Goal: Task Accomplishment & Management: Use online tool/utility

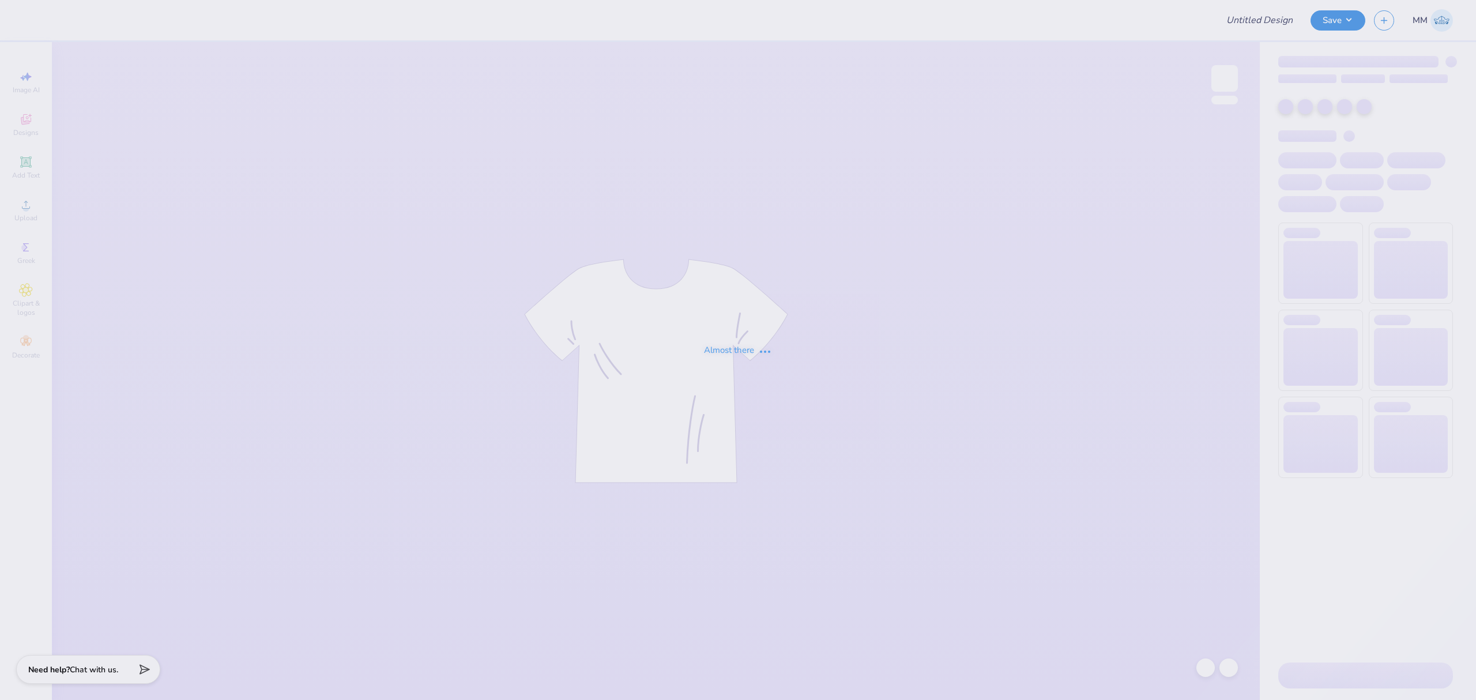
type input "Kappa Sigma Parent Weekend!"
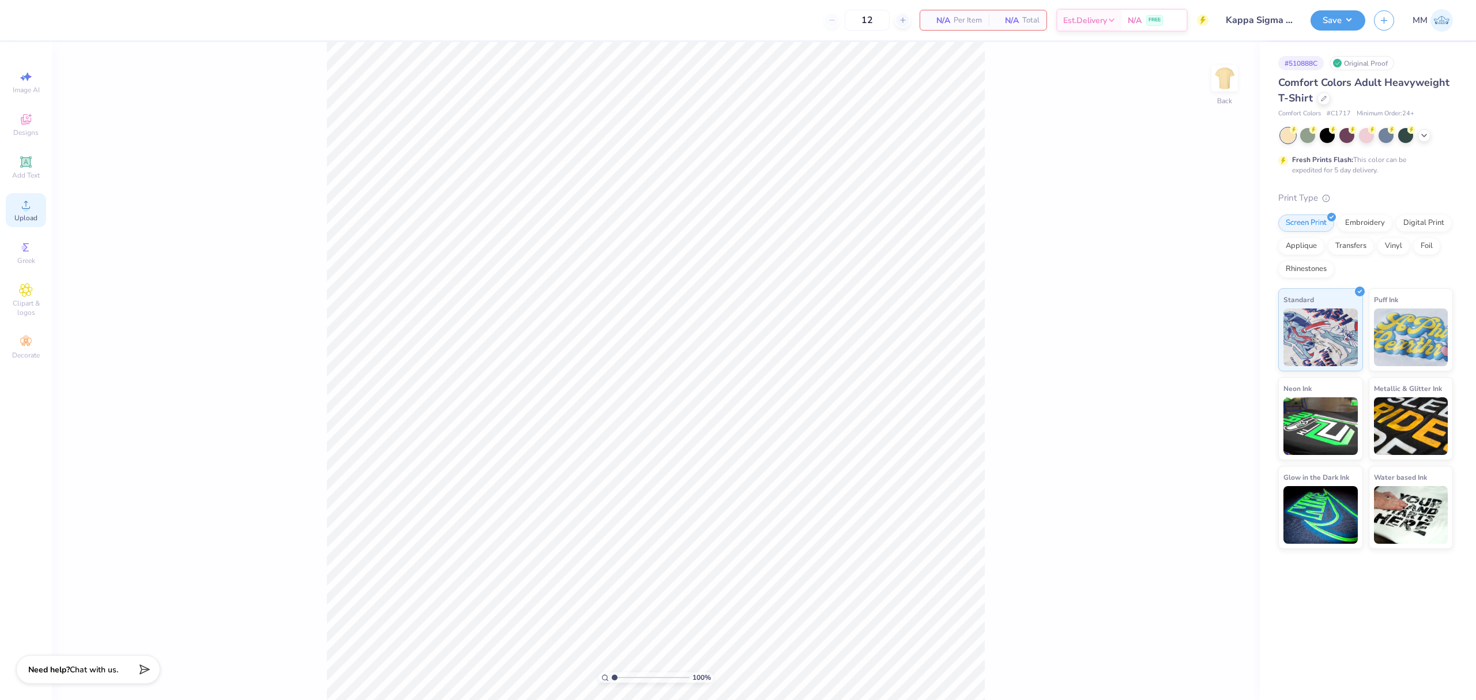
click at [24, 208] on circle at bounding box center [25, 208] width 6 height 6
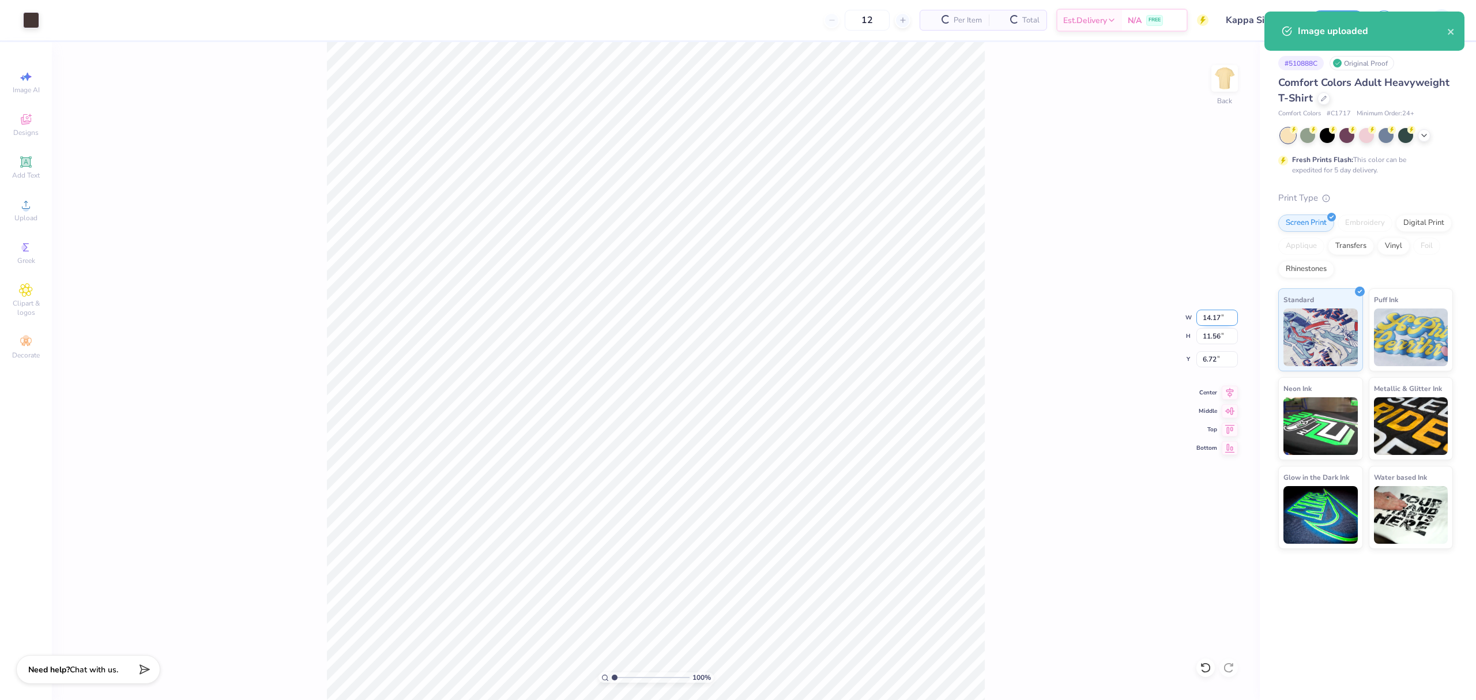
click at [1212, 316] on input "14.17" at bounding box center [1217, 318] width 42 height 16
type input "3.50"
type input "2.85"
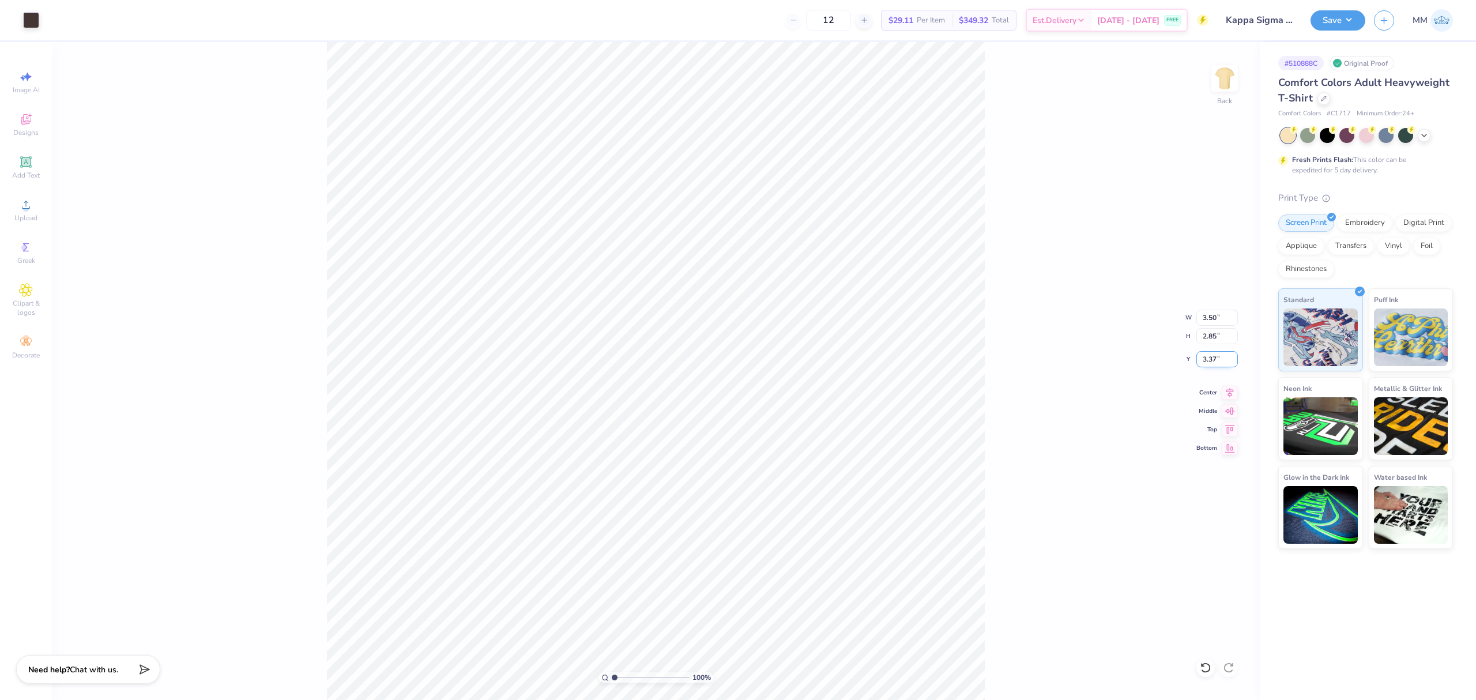
click at [1207, 355] on input "3.37" at bounding box center [1217, 359] width 42 height 16
type input "3.00"
click at [1035, 384] on div "100 % Back W 3.50 3.50 " H 2.85 2.85 " Y 3.00 3.00 " Center Middle Top Bottom" at bounding box center [656, 371] width 1208 height 658
click at [602, 225] on div "100 % Back" at bounding box center [656, 371] width 1208 height 658
click at [1220, 70] on img at bounding box center [1224, 78] width 46 height 46
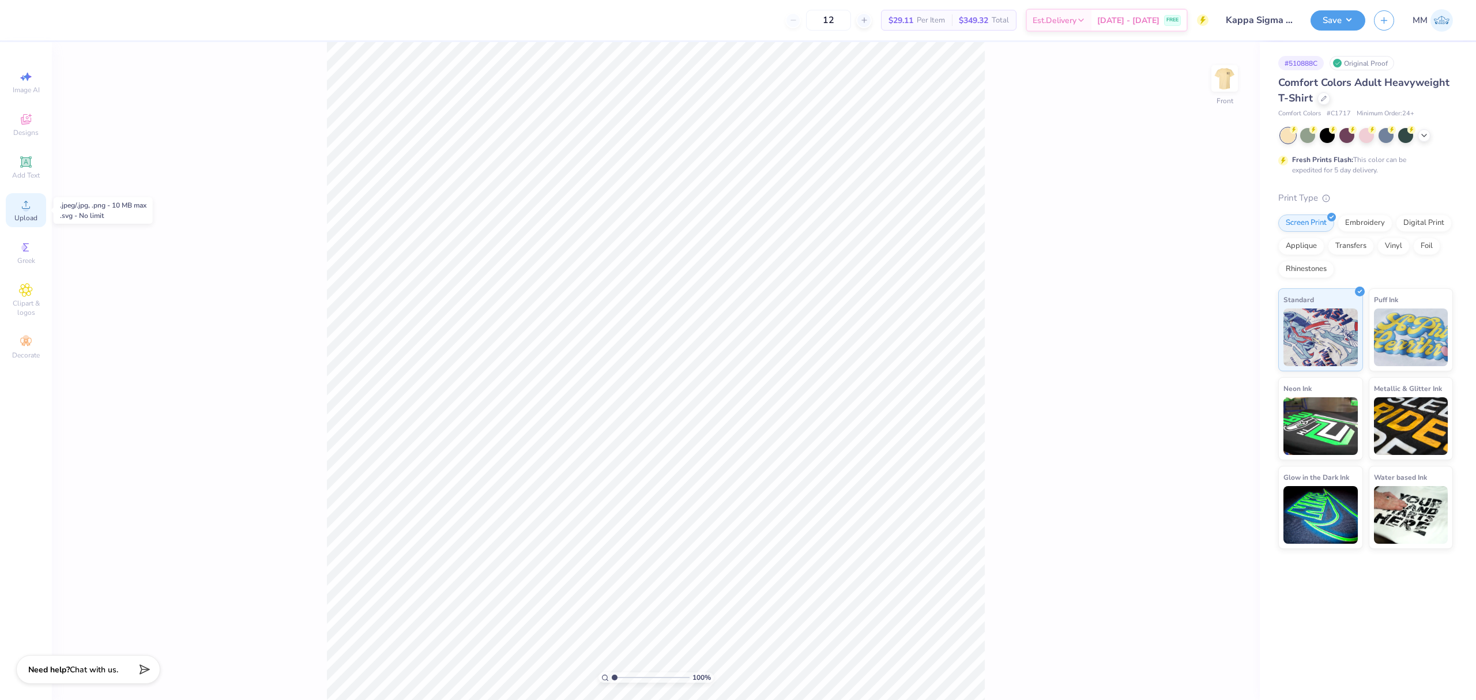
click at [27, 209] on circle at bounding box center [25, 208] width 6 height 6
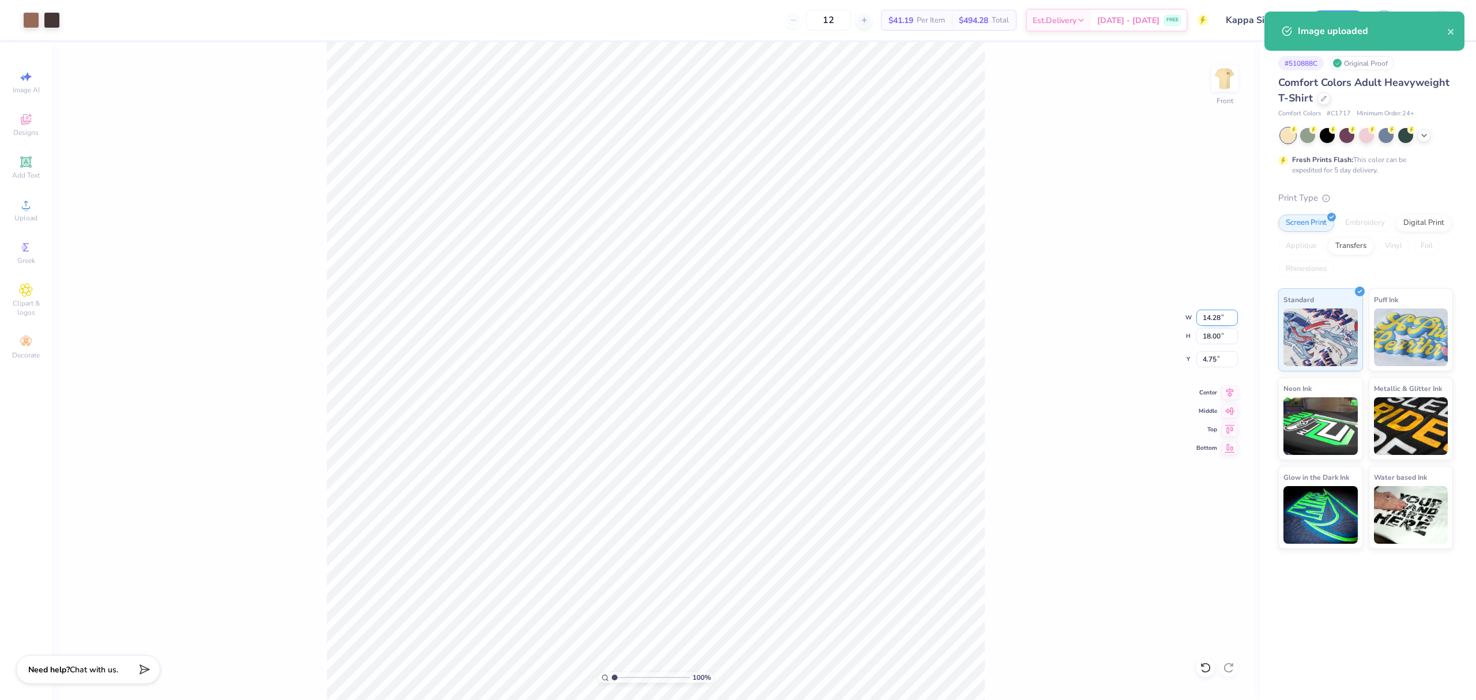
click at [1223, 318] on input "14.28" at bounding box center [1217, 318] width 42 height 16
type input "7.39"
type input "9.31"
type input "6.41"
type input "8.29"
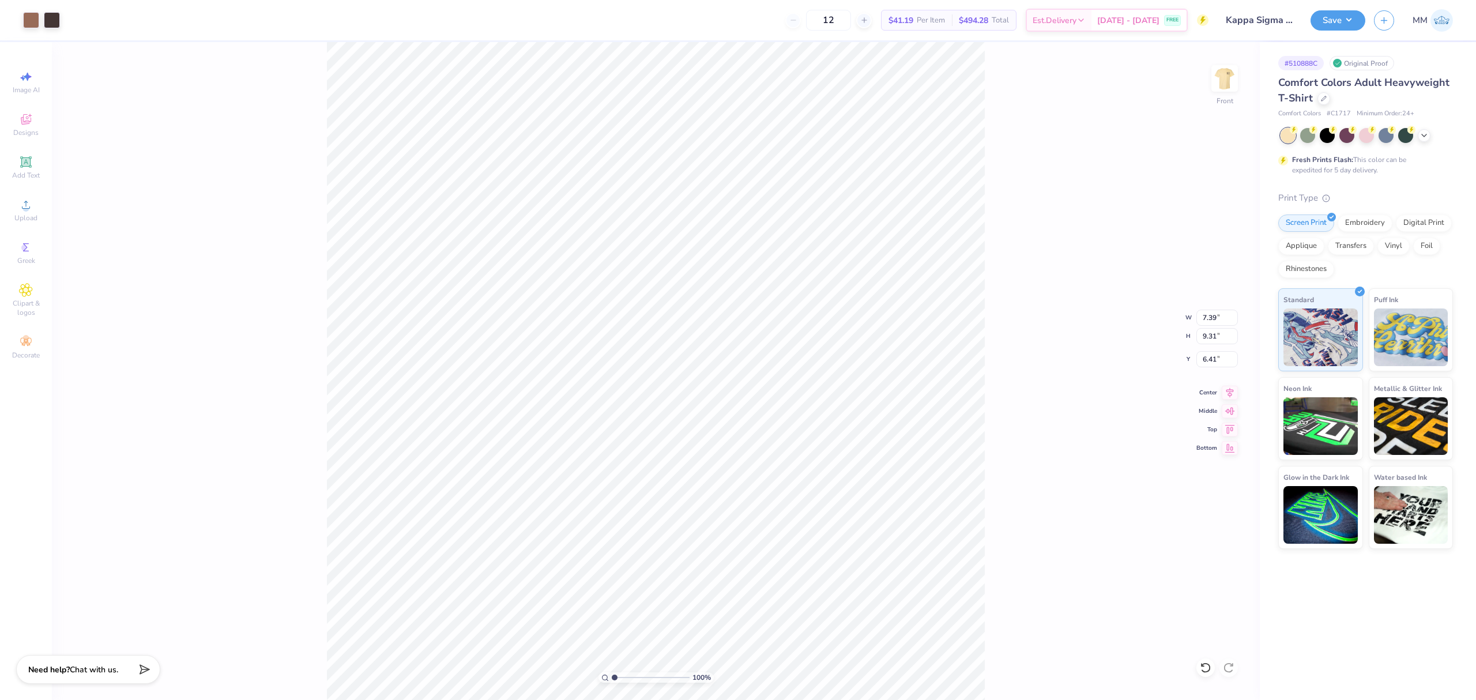
type input "10.44"
type input "5.28"
drag, startPoint x: 35, startPoint y: 166, endPoint x: 61, endPoint y: 216, distance: 56.0
click at [35, 167] on div "Add Text" at bounding box center [26, 167] width 40 height 34
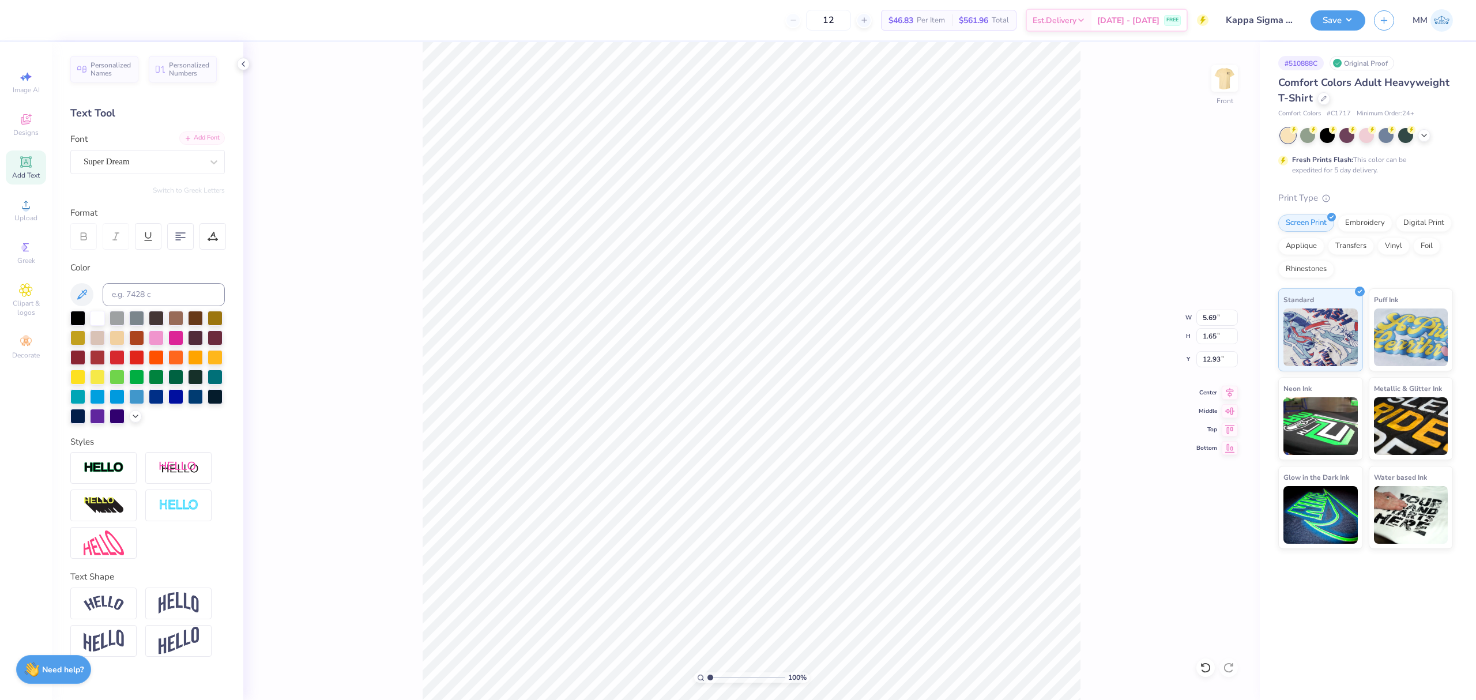
click at [209, 137] on div "Add Font" at bounding box center [202, 137] width 46 height 13
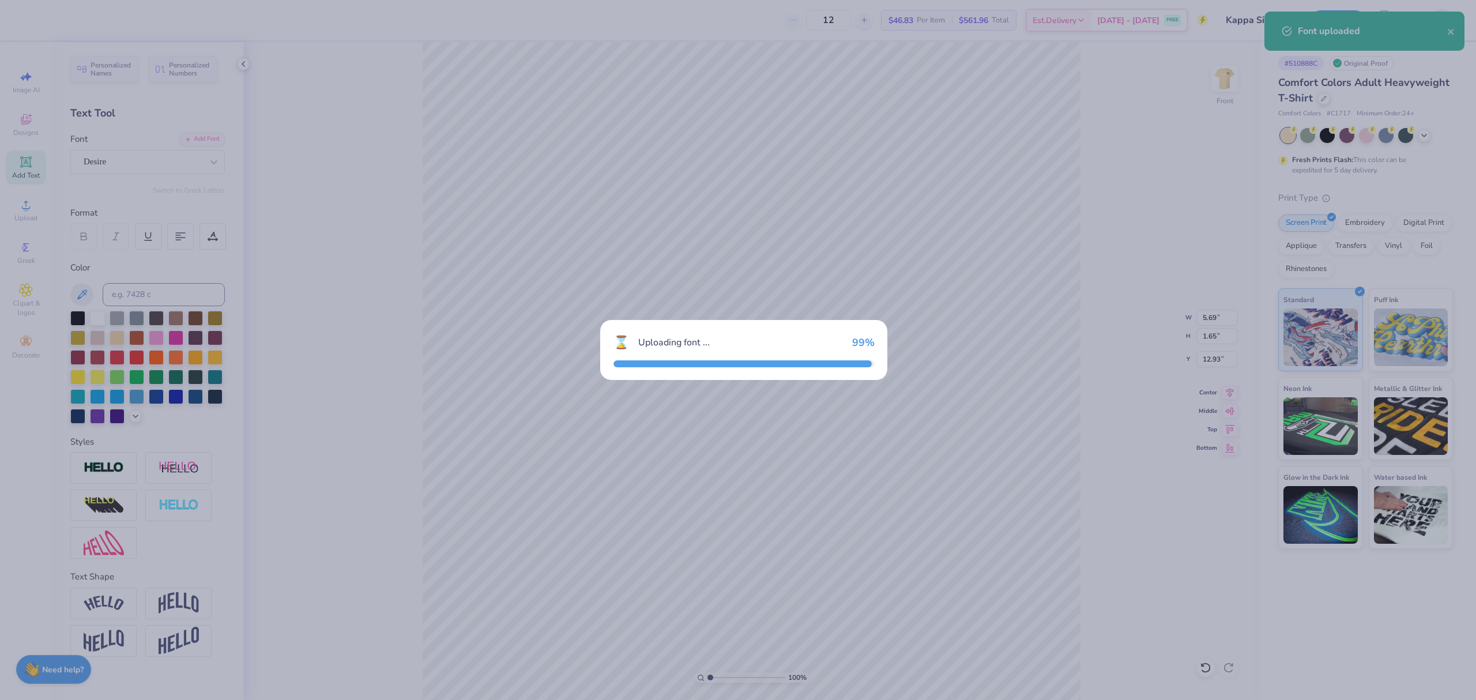
type input "3.57"
type input "1.59"
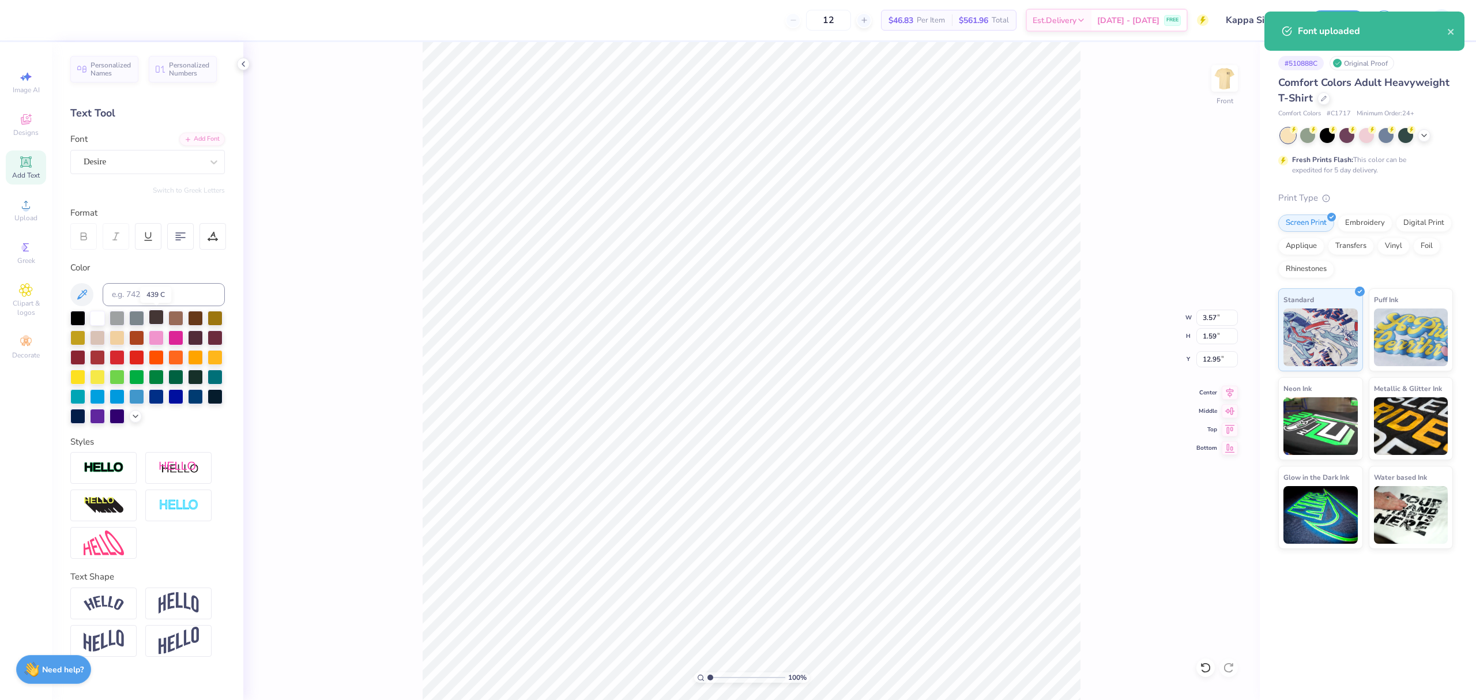
click at [159, 312] on div at bounding box center [156, 317] width 15 height 15
type input "3.69"
paste textarea "KAPPA SIGMA"
type textarea "KAPPA SIGMA"
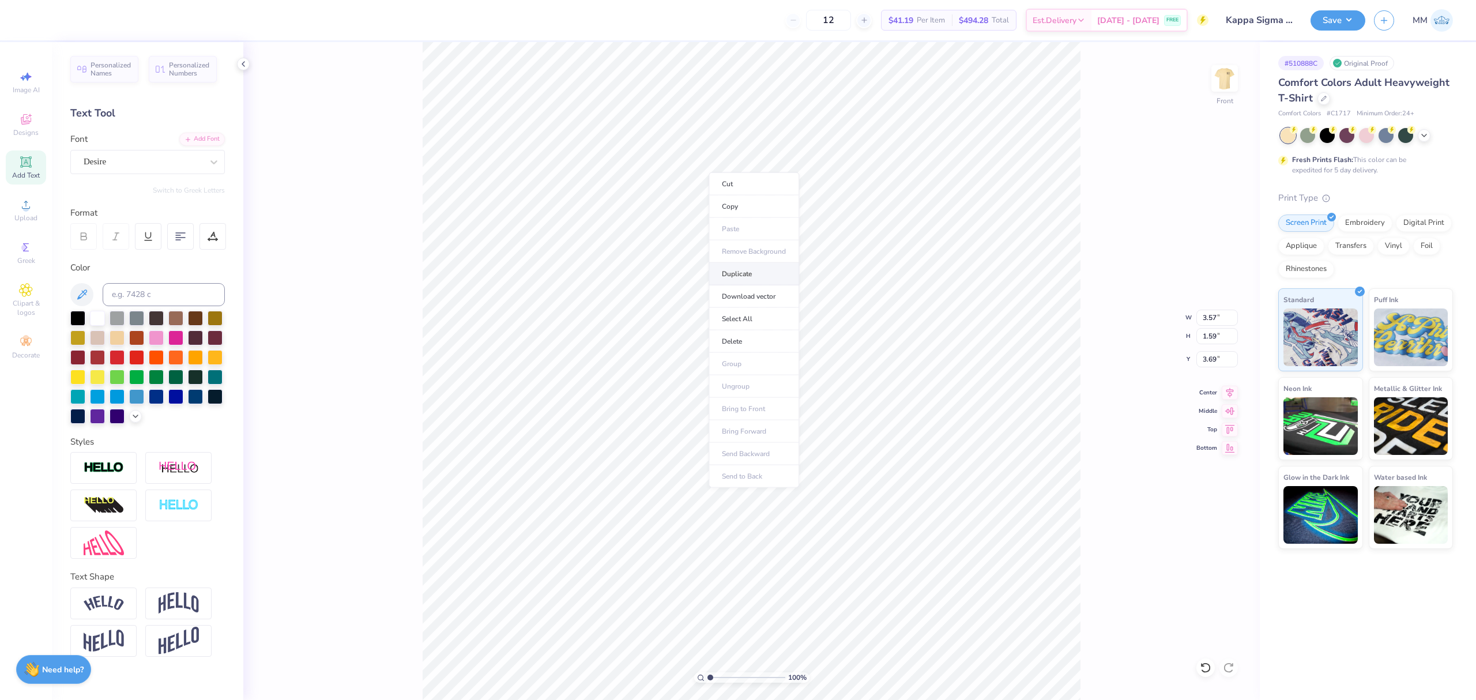
click at [738, 272] on li "Duplicate" at bounding box center [753, 274] width 91 height 22
type input "8.84"
type input "1.66"
type input "3.66"
click at [157, 600] on div at bounding box center [178, 603] width 66 height 32
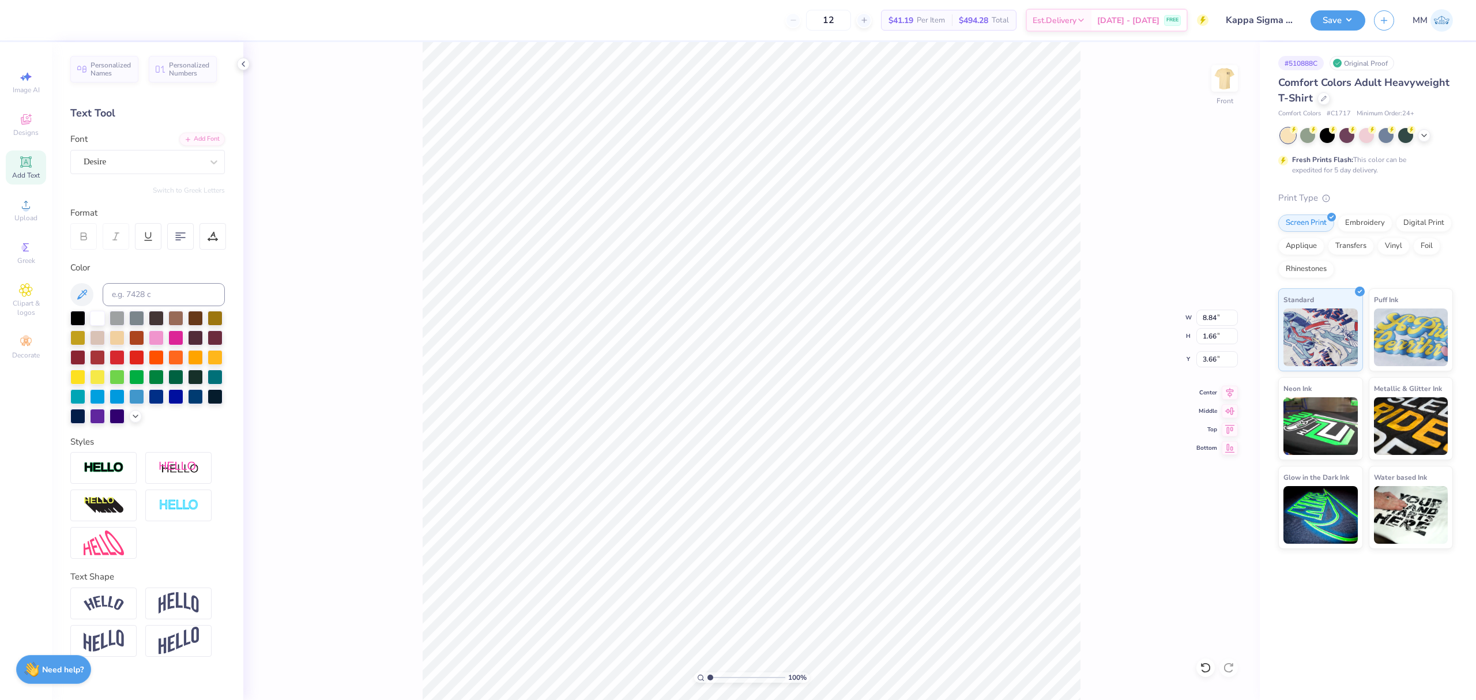
type input "3.44"
type input "2.77"
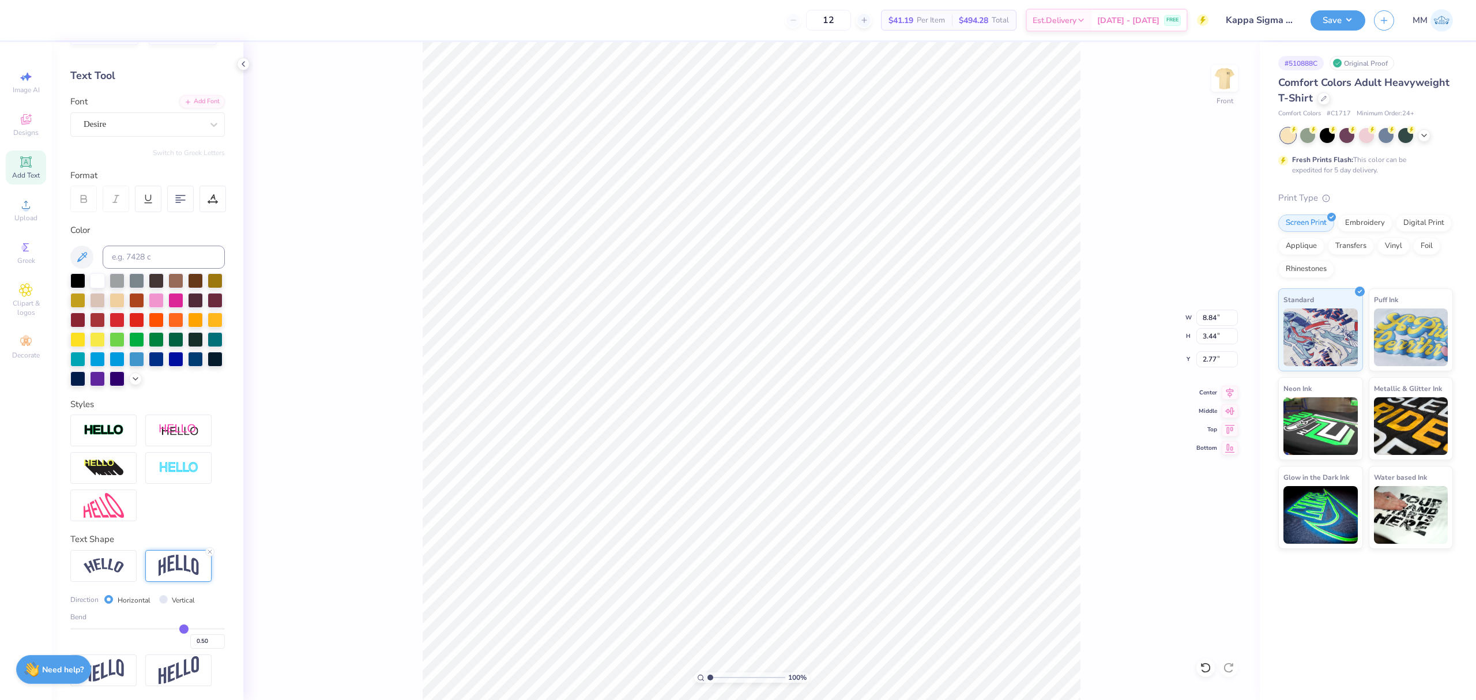
type input "0.44"
type input "0.43"
type input "0.42"
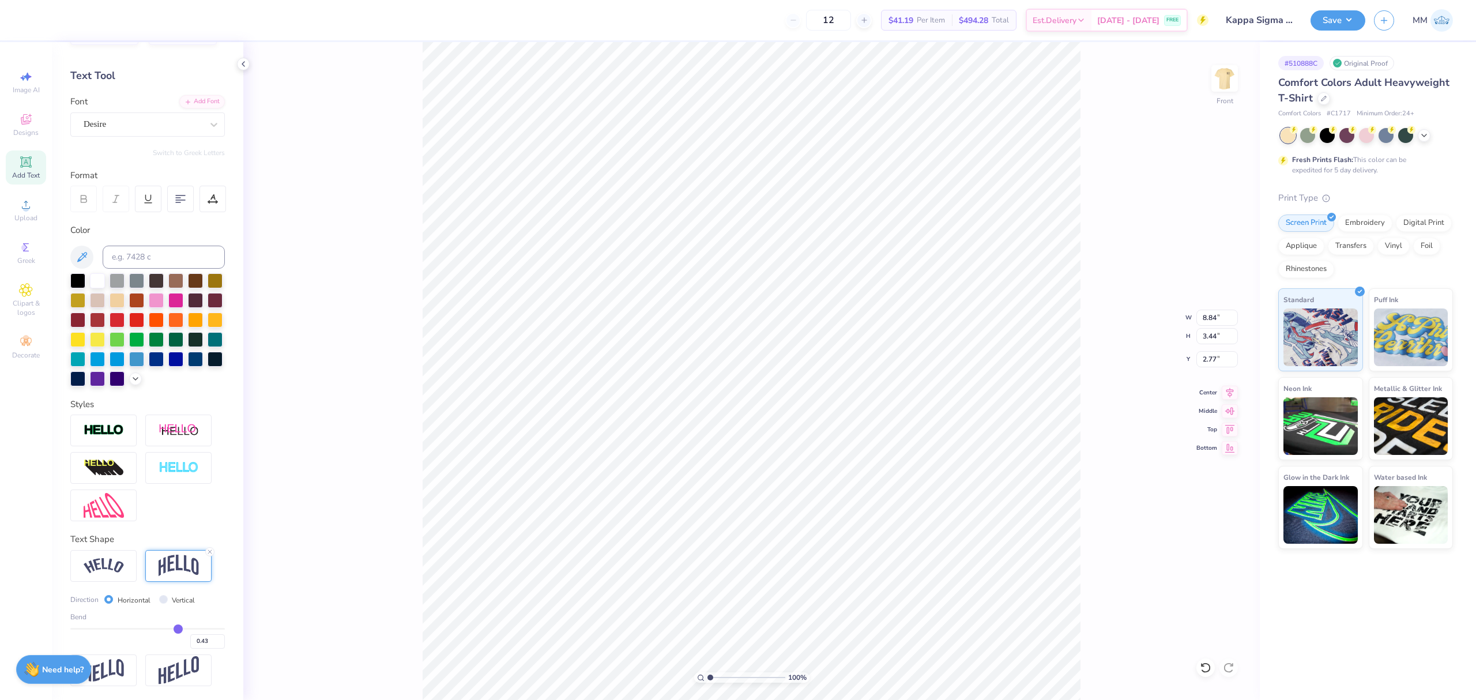
type input "0.42"
type input "0.41"
type input "0.39"
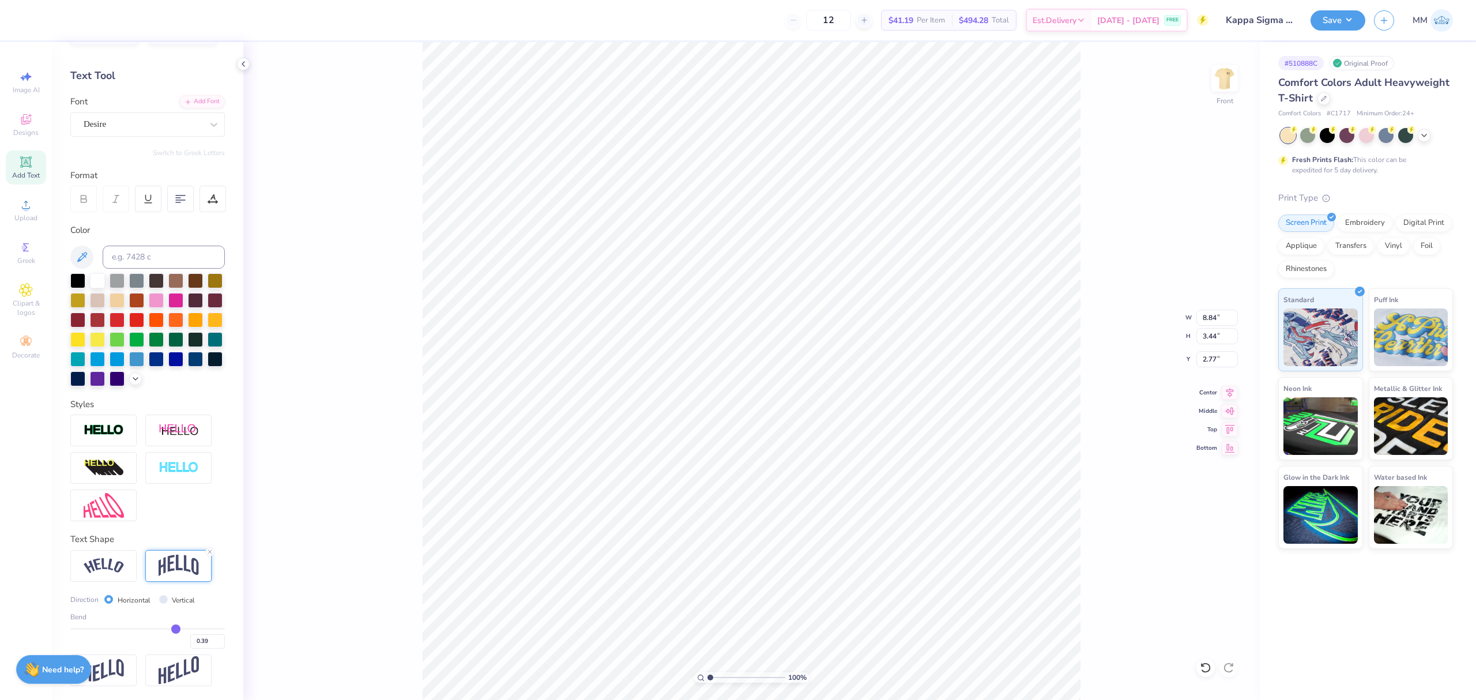
type input "0.37"
type input "0.36"
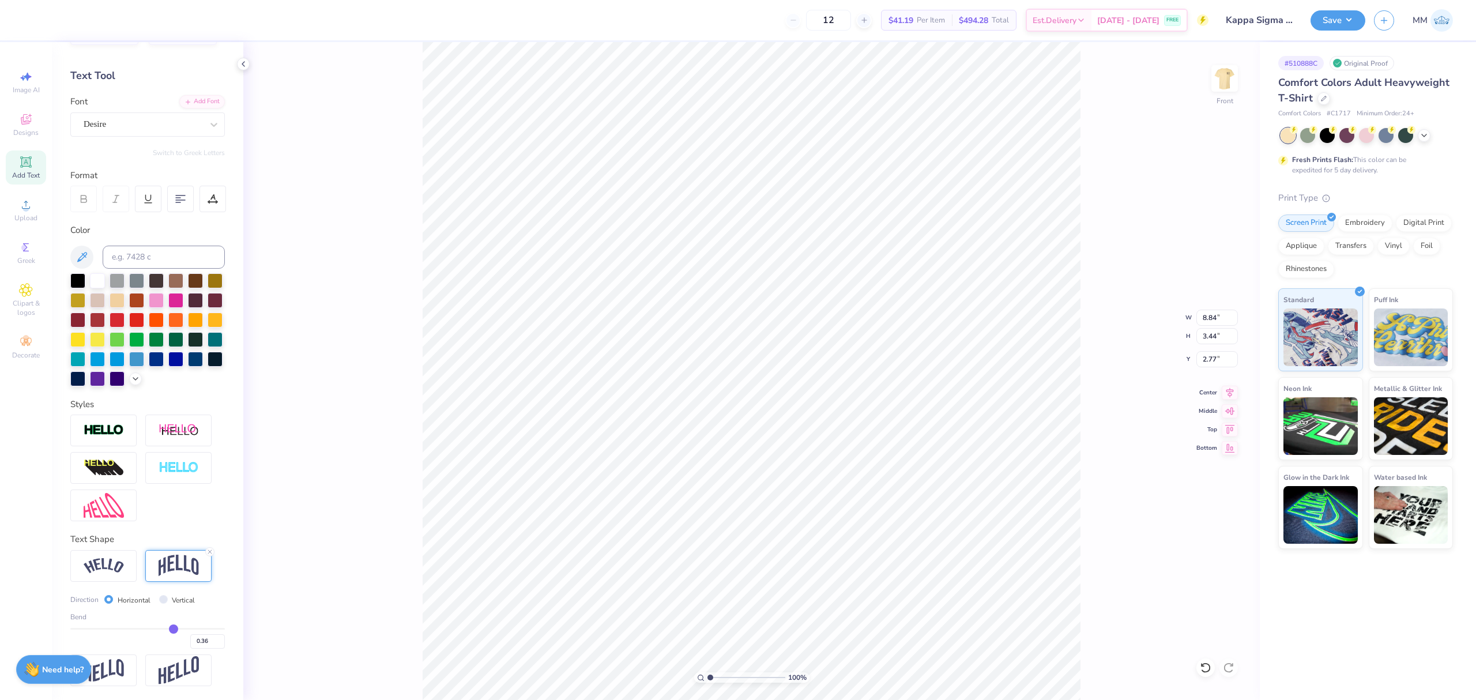
click at [166, 628] on input "range" at bounding box center [147, 629] width 154 height 2
type input "2.90"
type input "3.83"
type input "8.29"
type input "10.44"
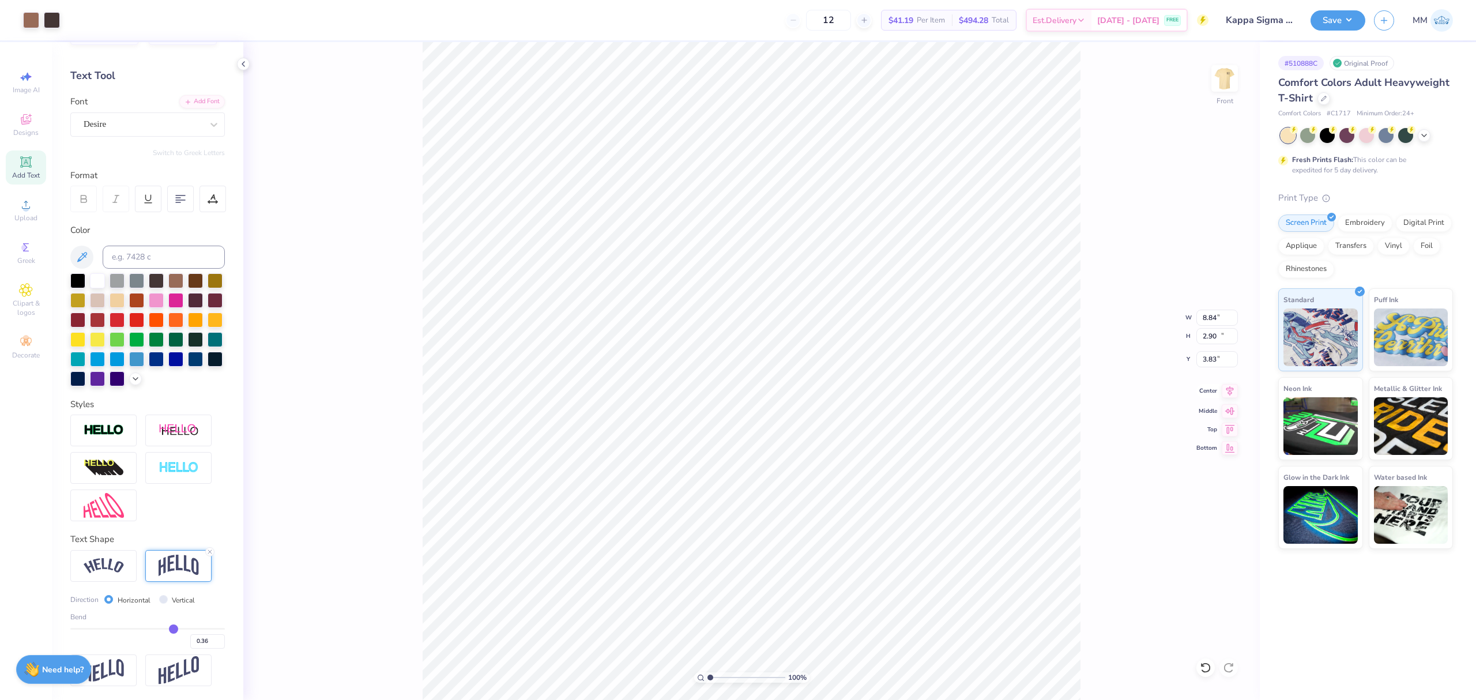
type input "5.28"
click at [1232, 384] on icon at bounding box center [1230, 391] width 16 height 14
type input "8.84"
type input "2.90"
type input "3.83"
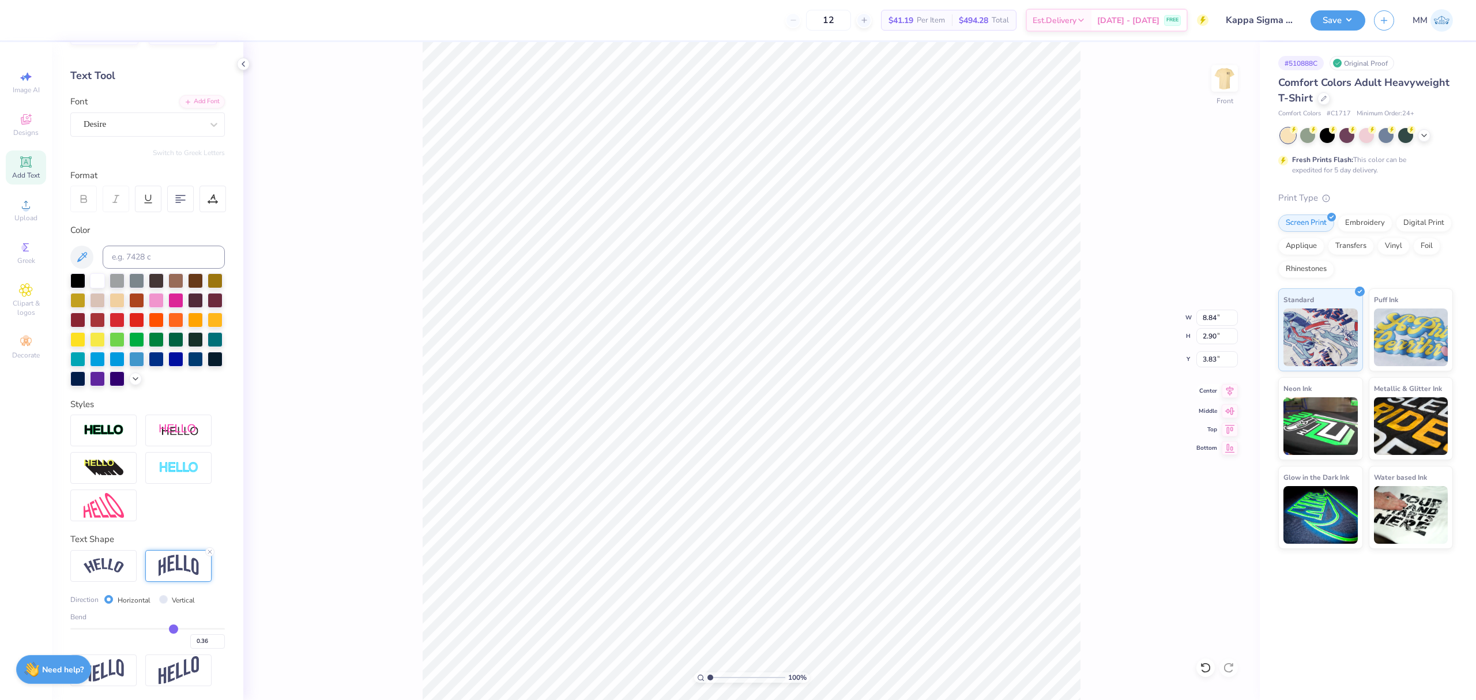
click at [1227, 390] on icon at bounding box center [1229, 391] width 7 height 10
type input "11.15"
type input "3.66"
click at [1227, 386] on icon at bounding box center [1230, 391] width 16 height 14
click at [192, 94] on div "Add Font" at bounding box center [202, 100] width 46 height 13
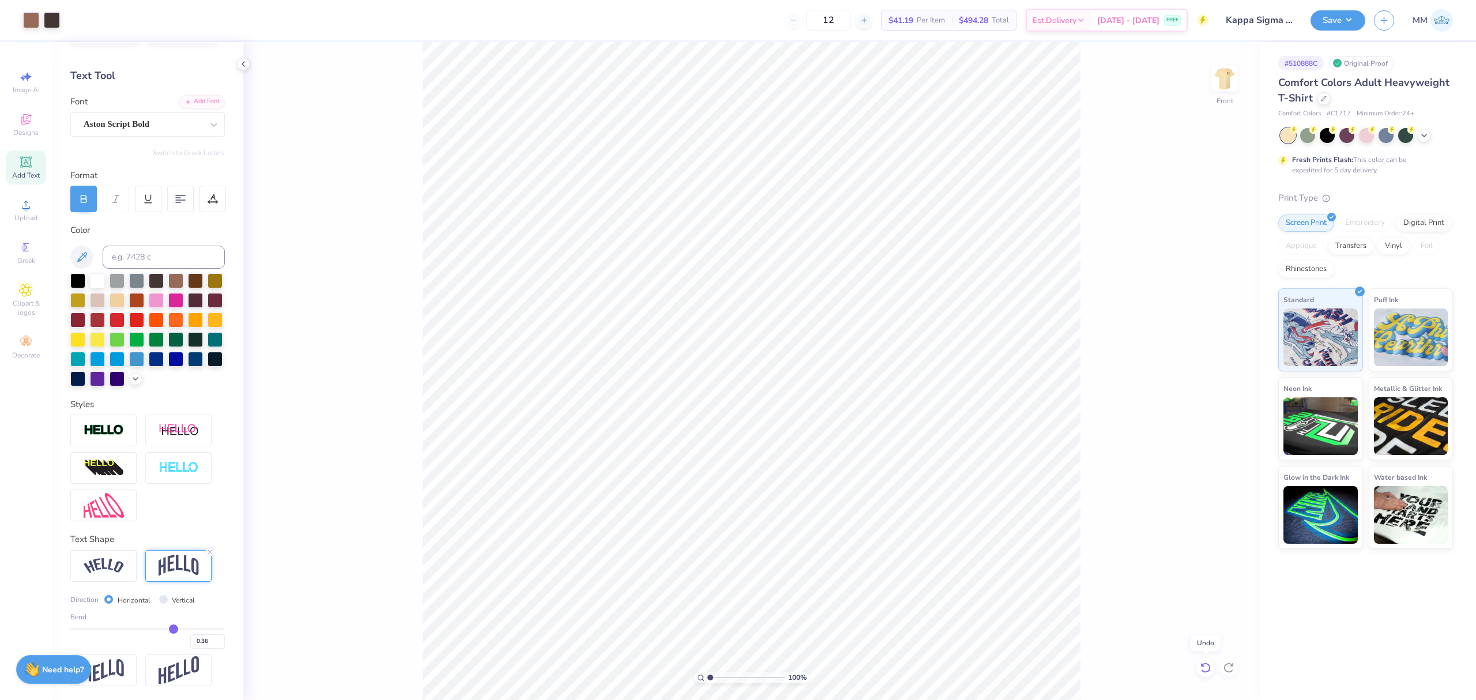
click at [1206, 665] on icon at bounding box center [1206, 668] width 12 height 12
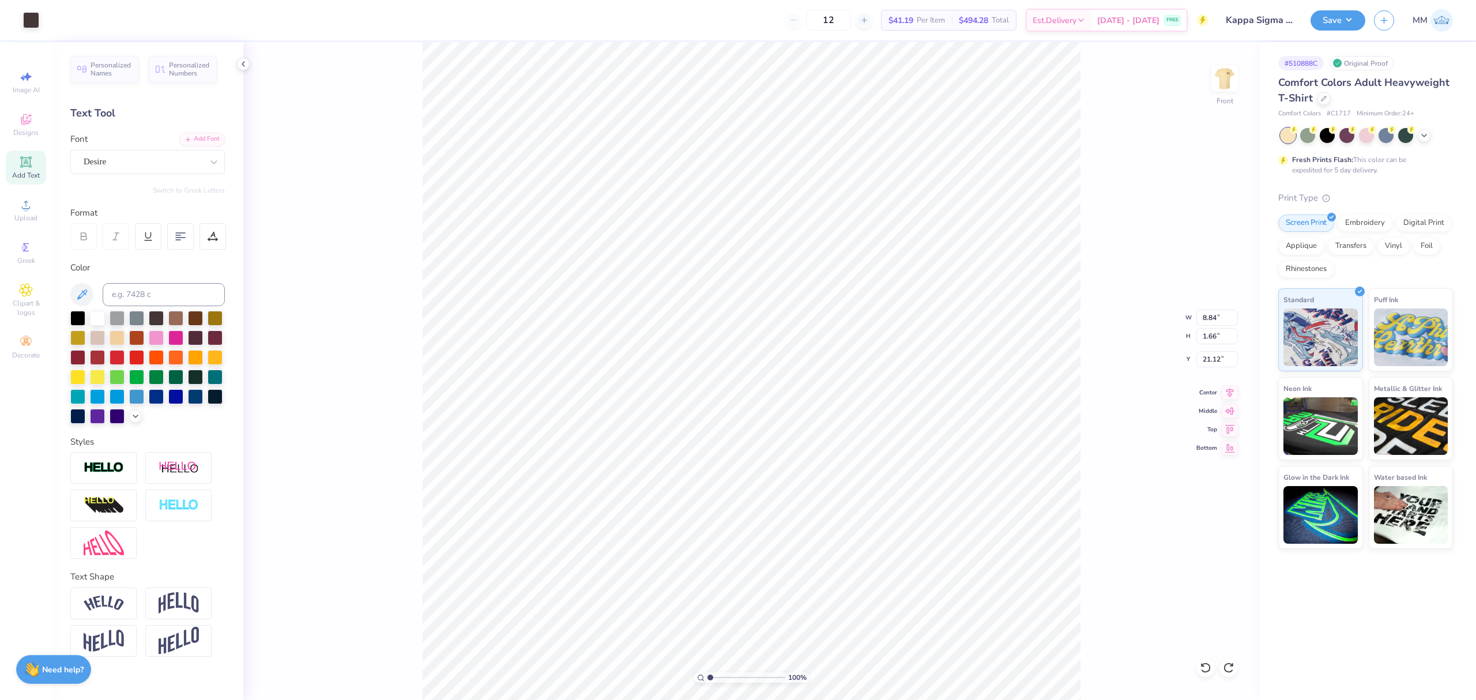
scroll to position [0, 0]
click at [225, 164] on div "Personalized Names Personalized Numbers Text Tool Add Font Font Desire Switch t…" at bounding box center [147, 371] width 191 height 658
click at [221, 165] on div at bounding box center [213, 162] width 21 height 21
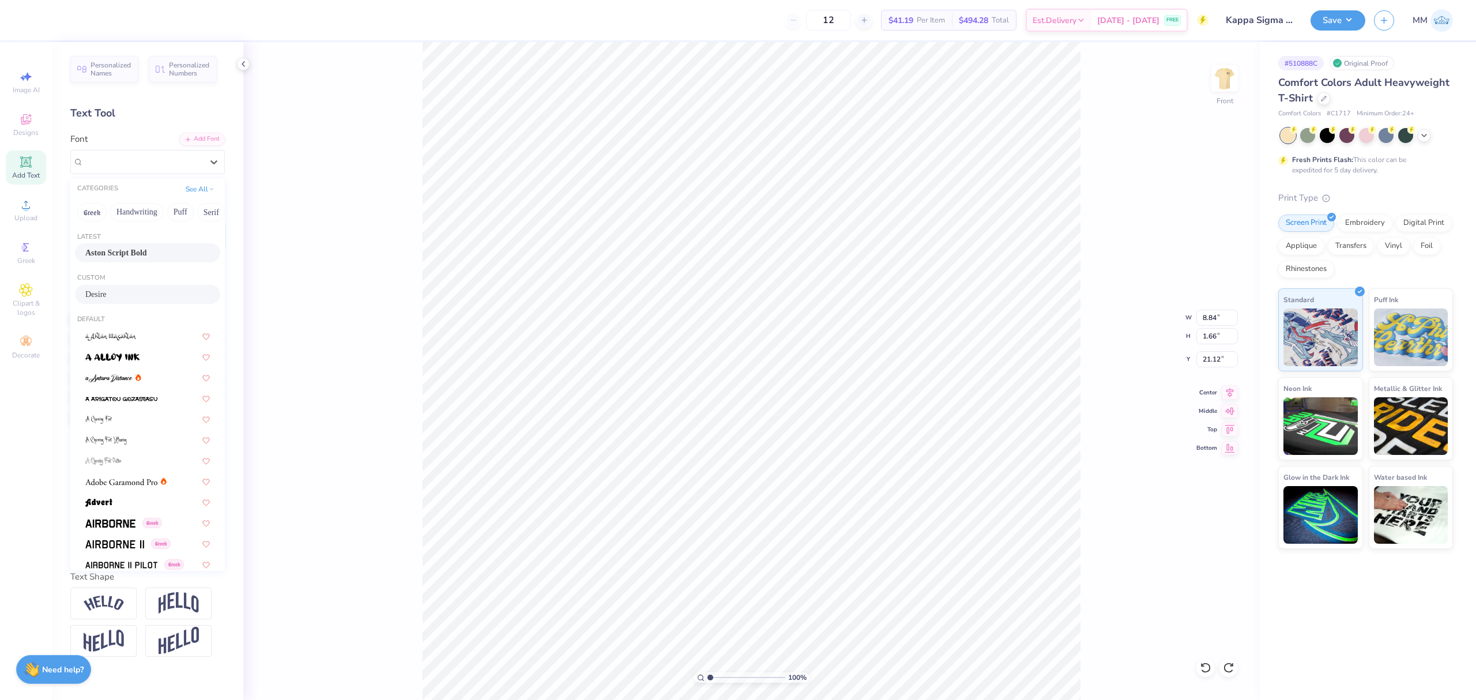
click at [147, 252] on span "Aston Script Bold" at bounding box center [116, 253] width 62 height 12
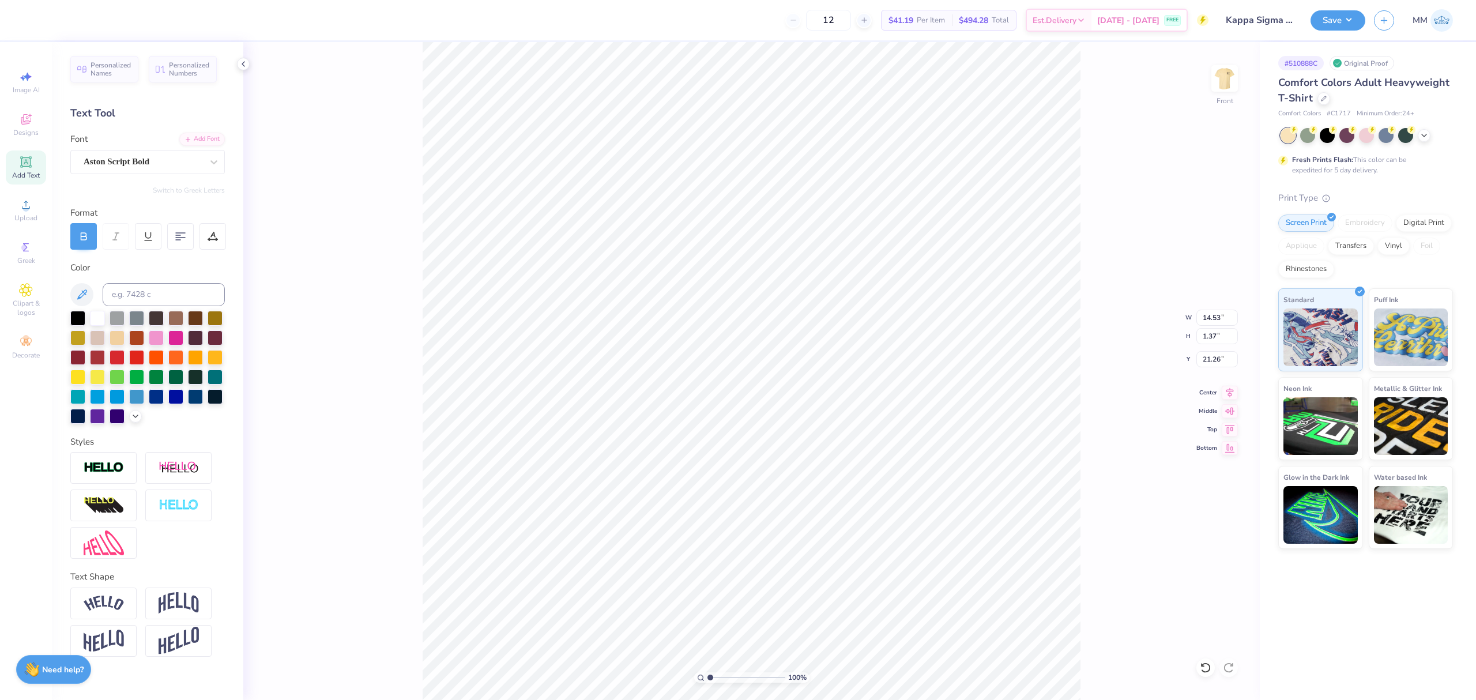
type input "14.53"
type input "1.37"
type input "21.26"
paste textarea "Parents Weekend"
type textarea "Parents Weekend"
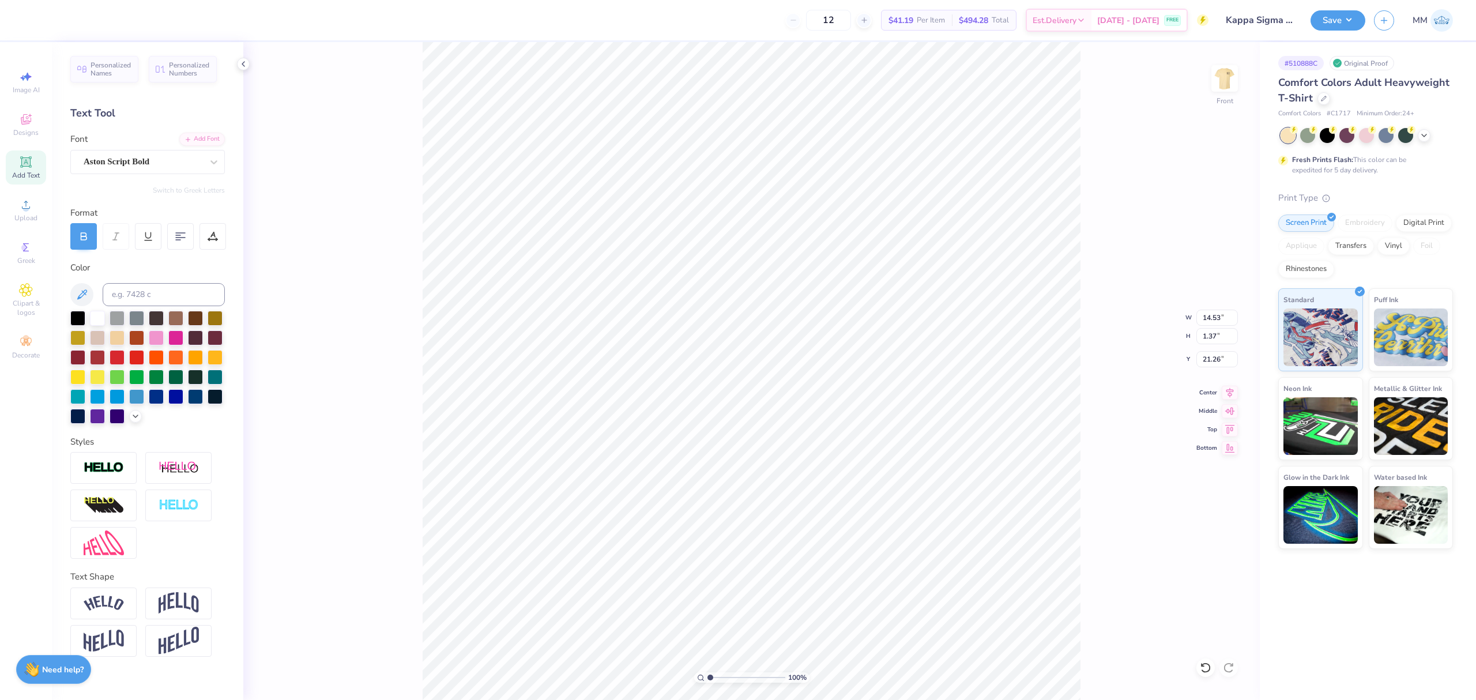
scroll to position [12, 3]
type input "10.18"
type input "1.59"
type input "16.10"
type input "11.15"
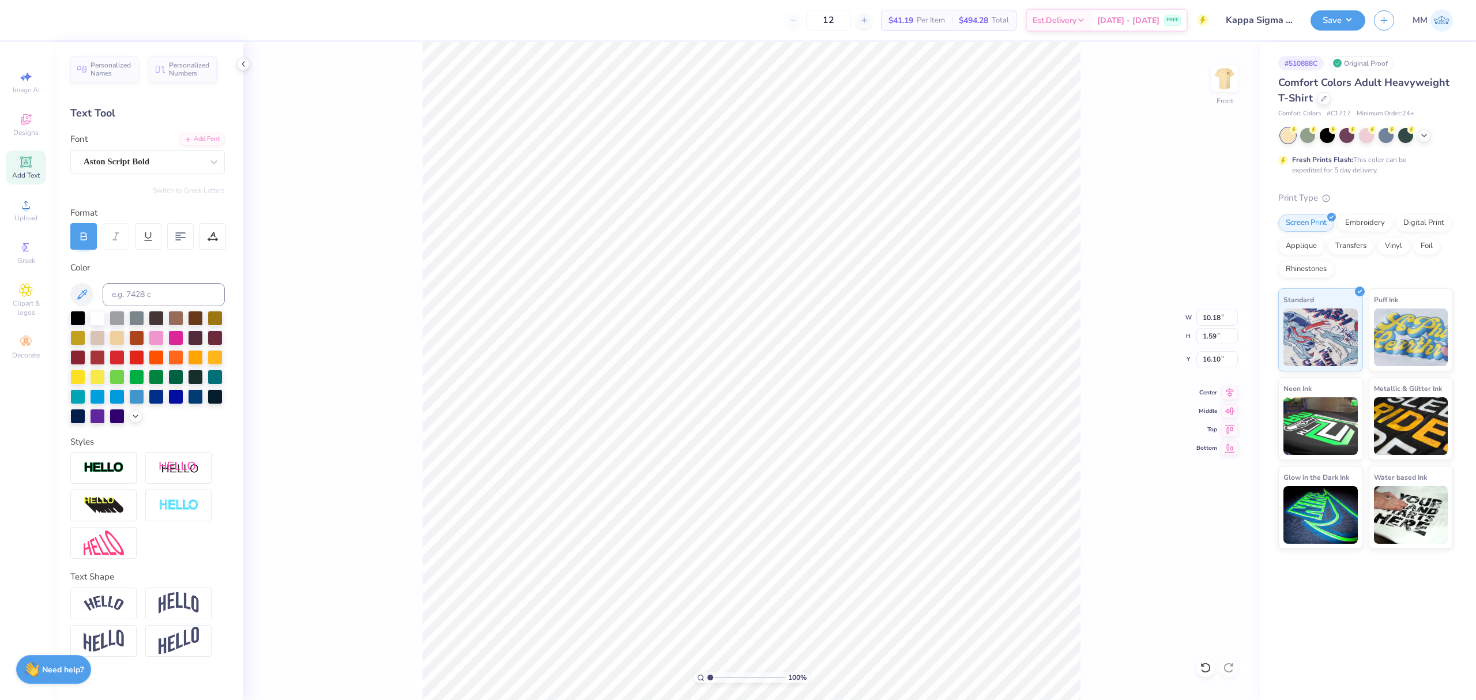
type input "3.66"
type input "3.33"
type input "12.39"
click at [1200, 318] on input "11.15" at bounding box center [1217, 318] width 42 height 16
type input "12.00"
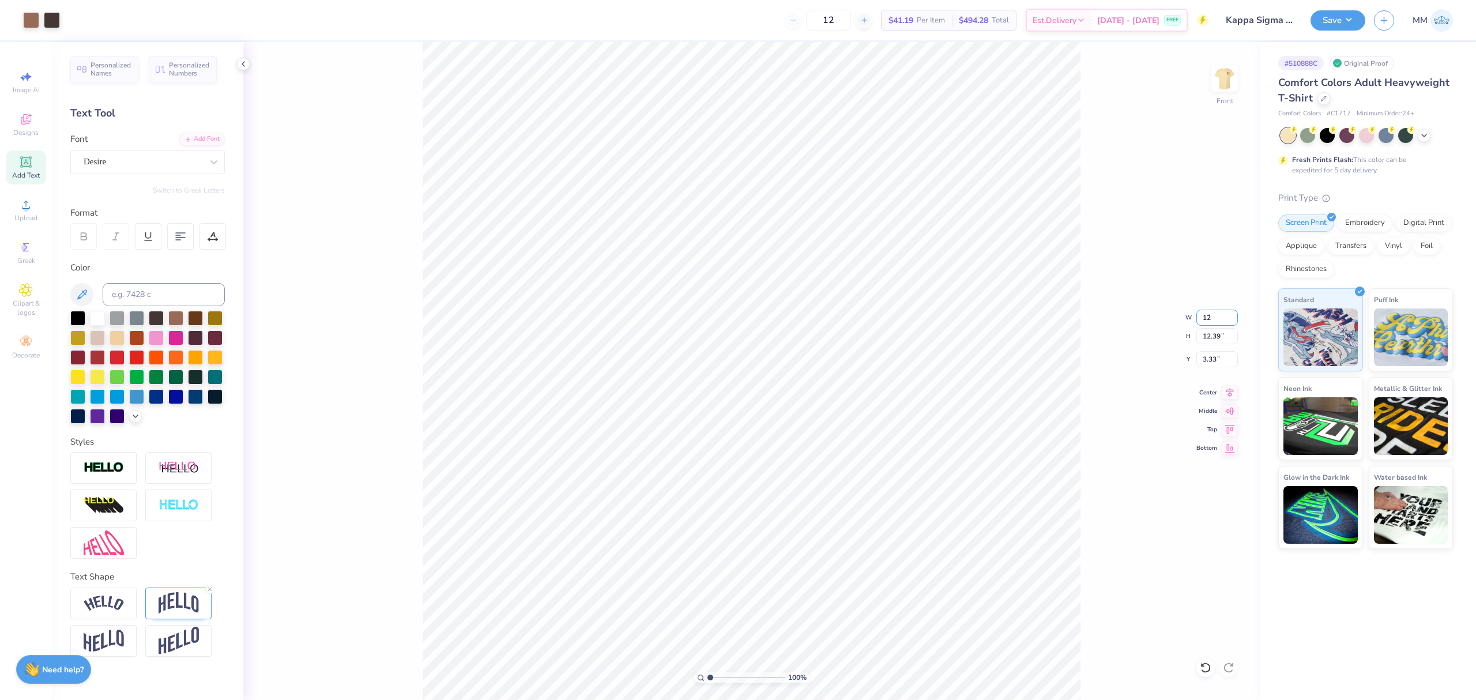
type input "13.34"
type input "2.86"
click at [1234, 395] on icon at bounding box center [1230, 391] width 16 height 14
click at [1215, 315] on input "10.18" at bounding box center [1217, 318] width 42 height 16
type input "12.00"
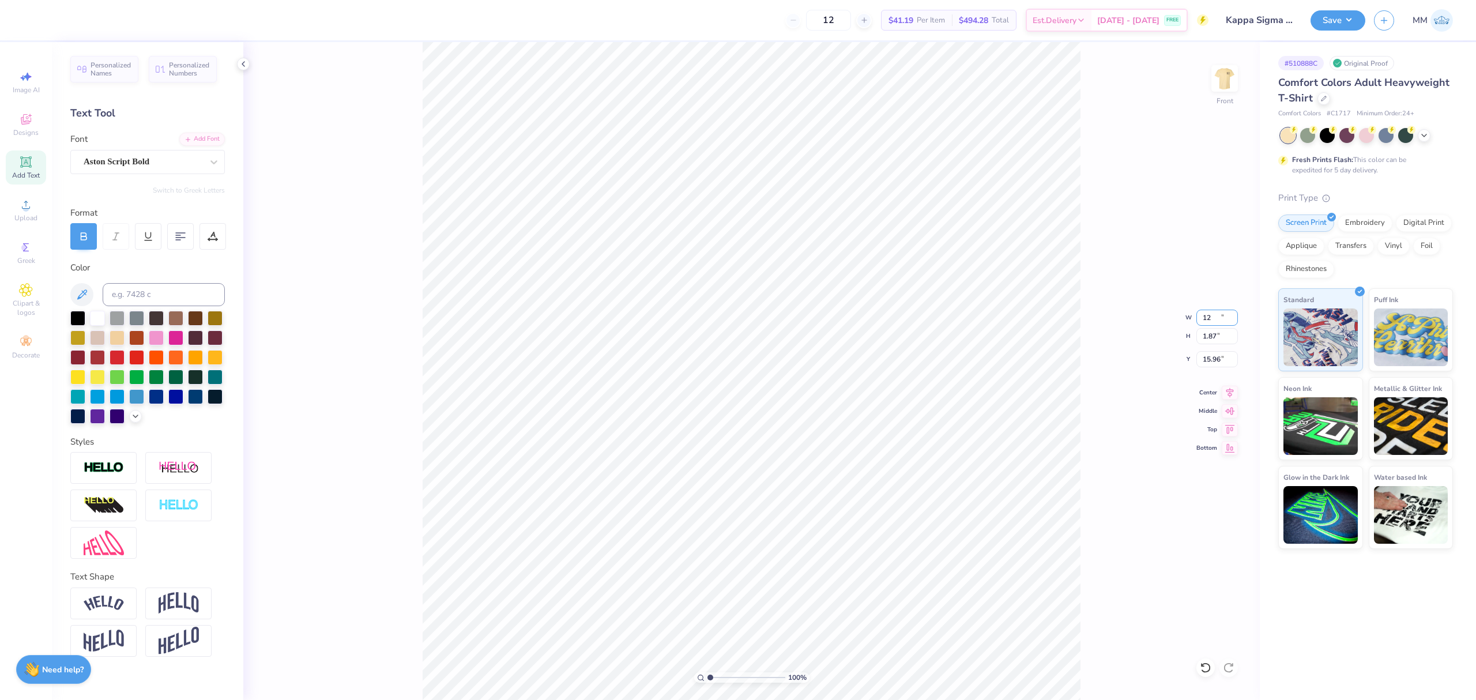
type input "1.87"
type input "15.96"
click at [1213, 321] on input "12.00" at bounding box center [1217, 318] width 42 height 16
type input "11.00"
type input "13.73"
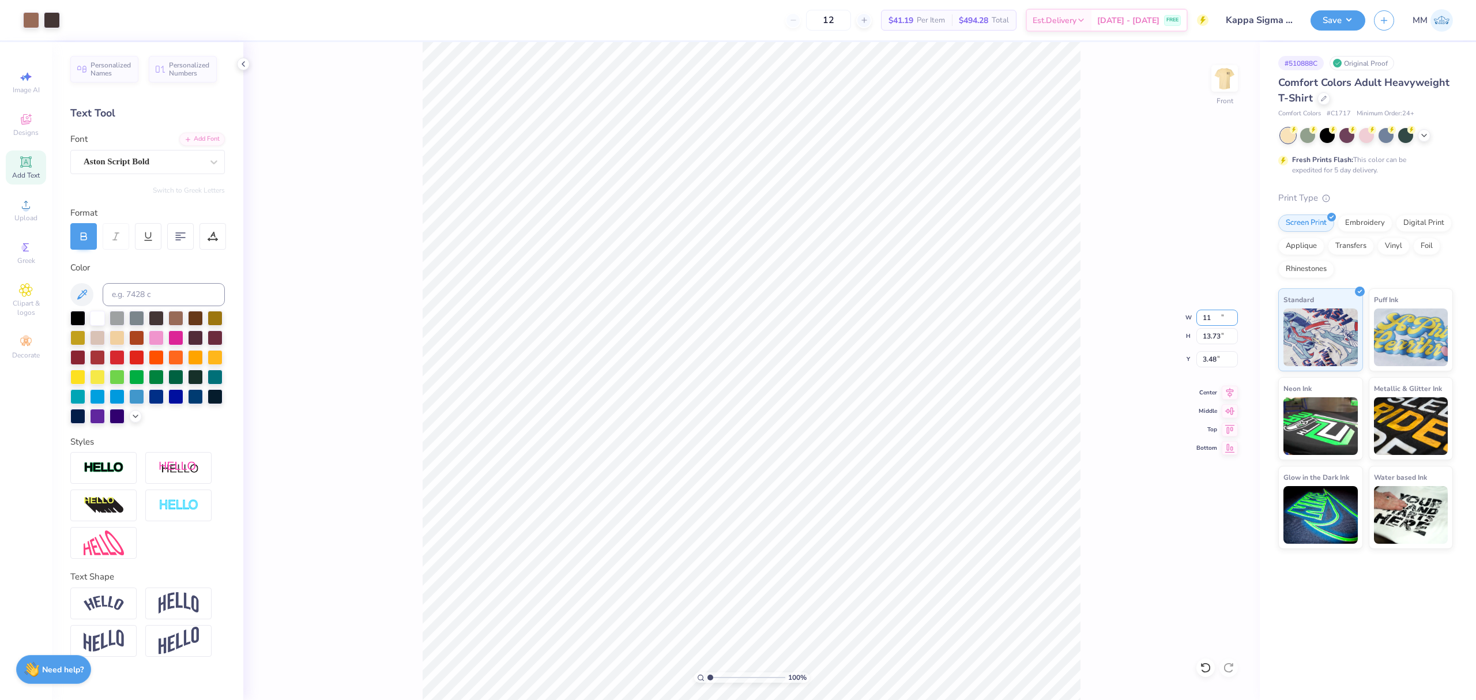
type input "3.48"
click at [796, 480] on li "Duplicate" at bounding box center [810, 480] width 91 height 22
type input "16.49"
click at [213, 165] on icon at bounding box center [214, 162] width 12 height 12
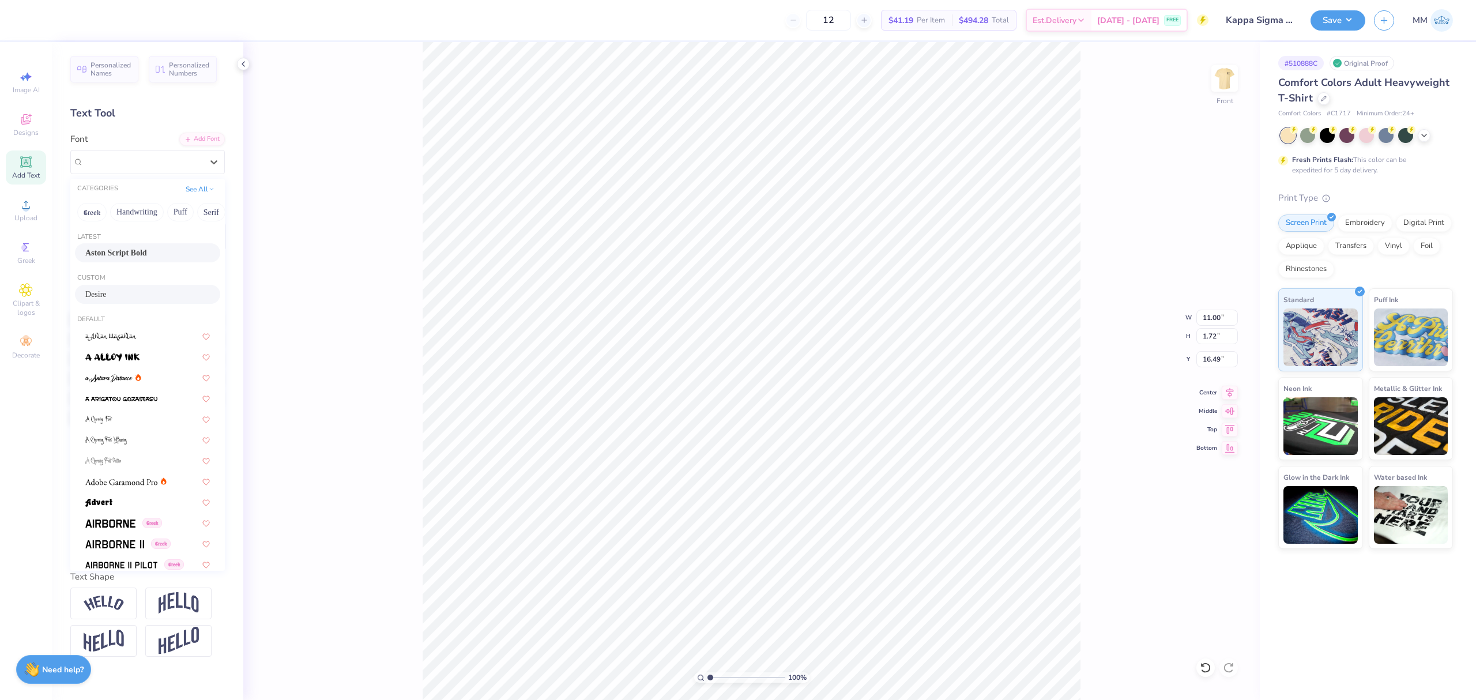
click at [127, 297] on div "Desire" at bounding box center [147, 294] width 125 height 12
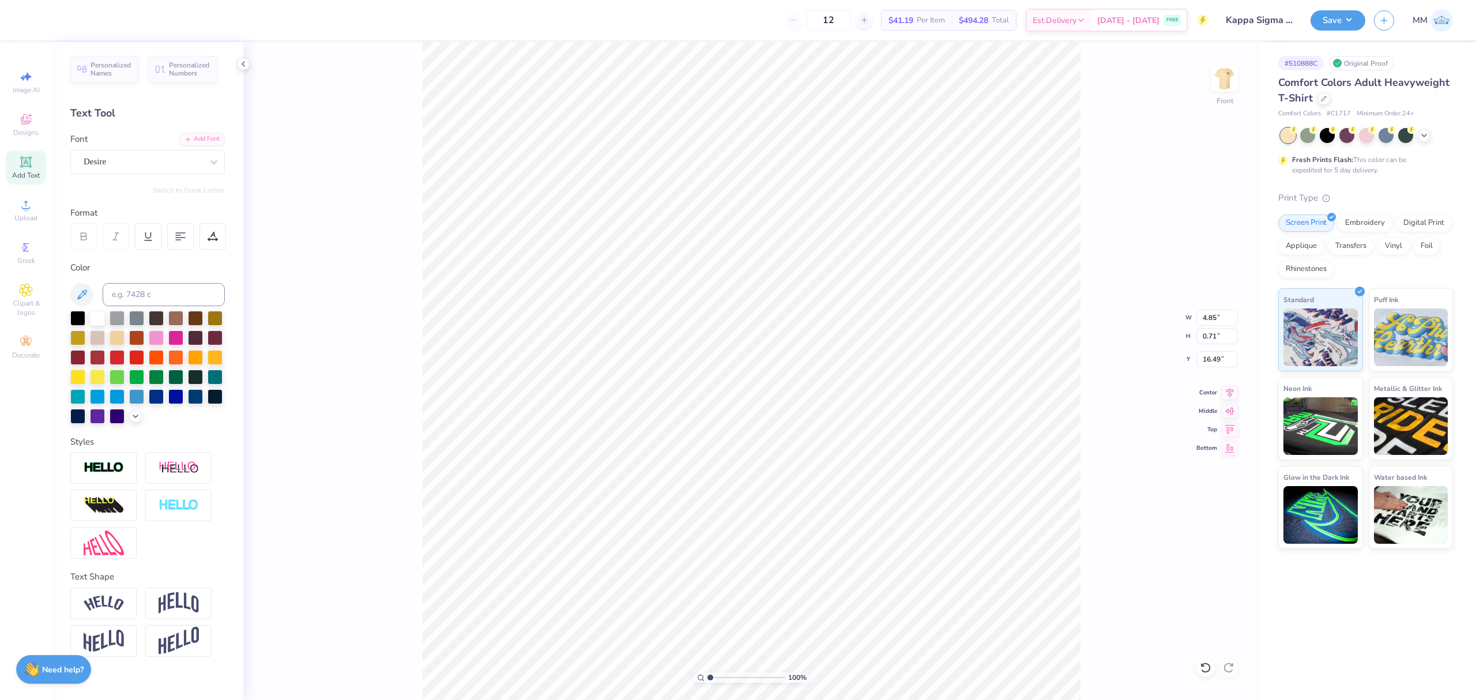
type input "4.85"
type input "0.71"
type input "16.99"
paste textarea "2025"
type textarea "2025"
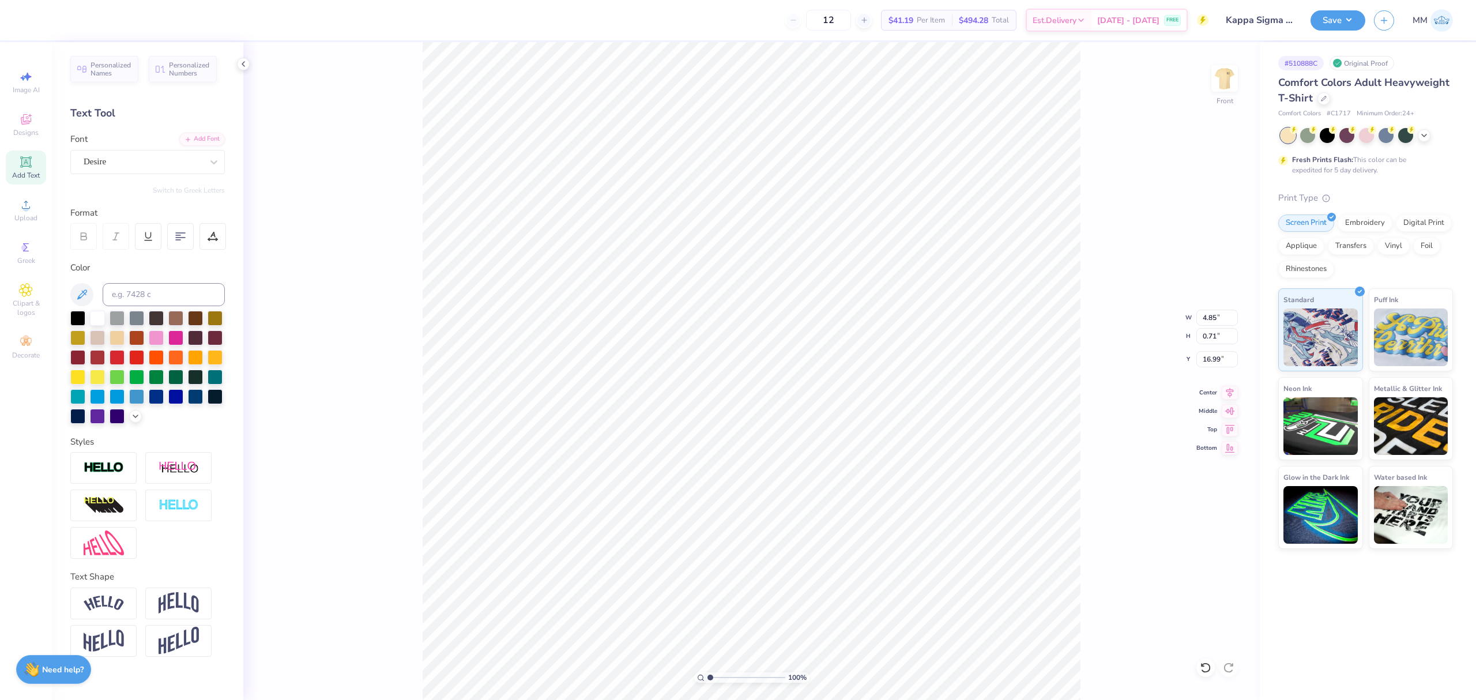
scroll to position [12, 2]
type input "1.48"
type input "0.73"
click at [210, 241] on icon at bounding box center [213, 236] width 10 height 10
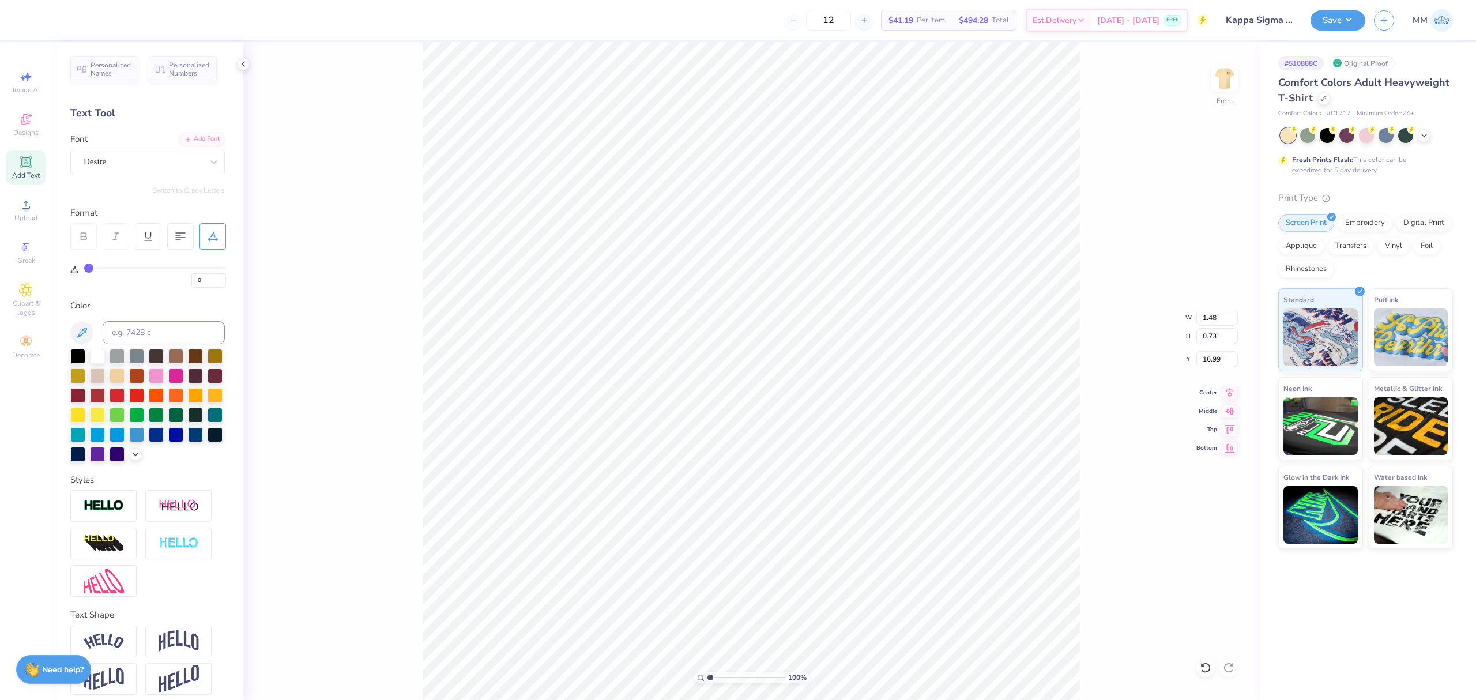
type input "1"
type input "4"
type input "8"
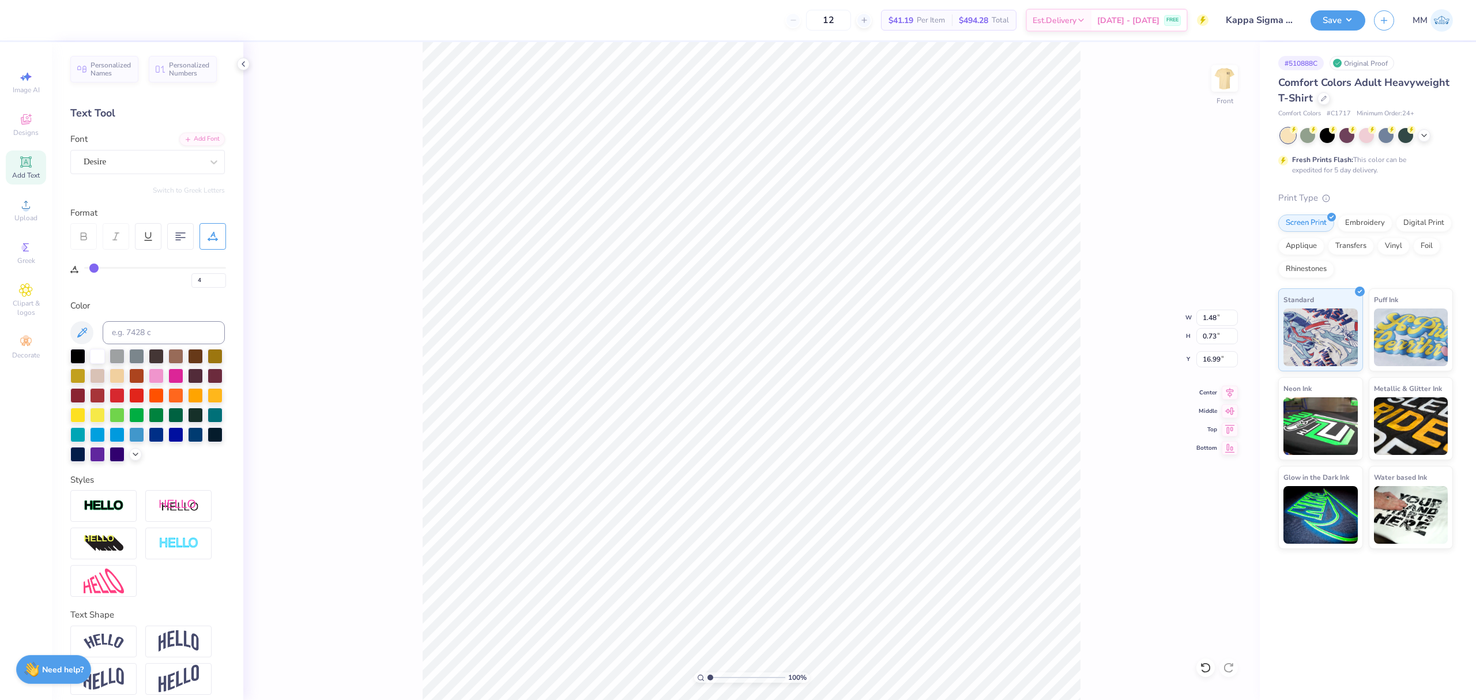
type input "8"
type input "12"
type input "15"
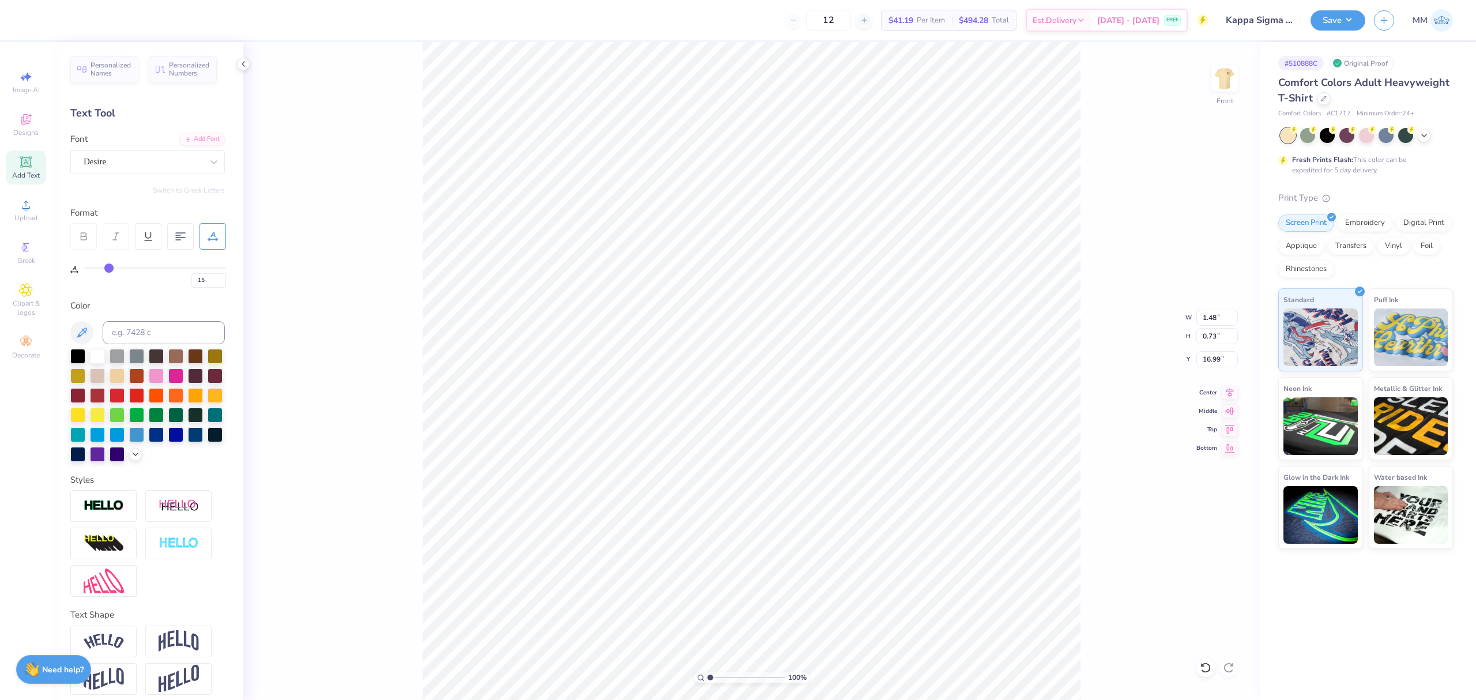
type input "17"
type input "18"
type input "19"
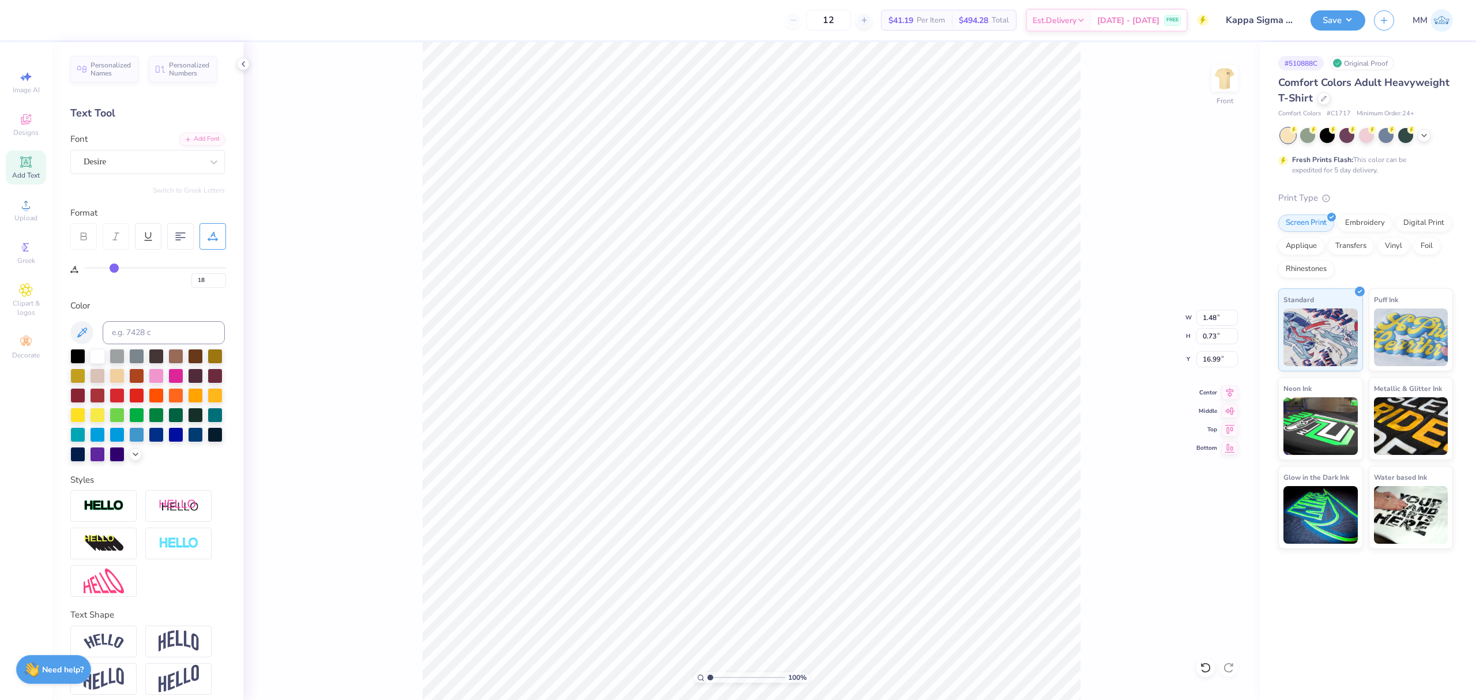
type input "19"
type input "21"
type input "22"
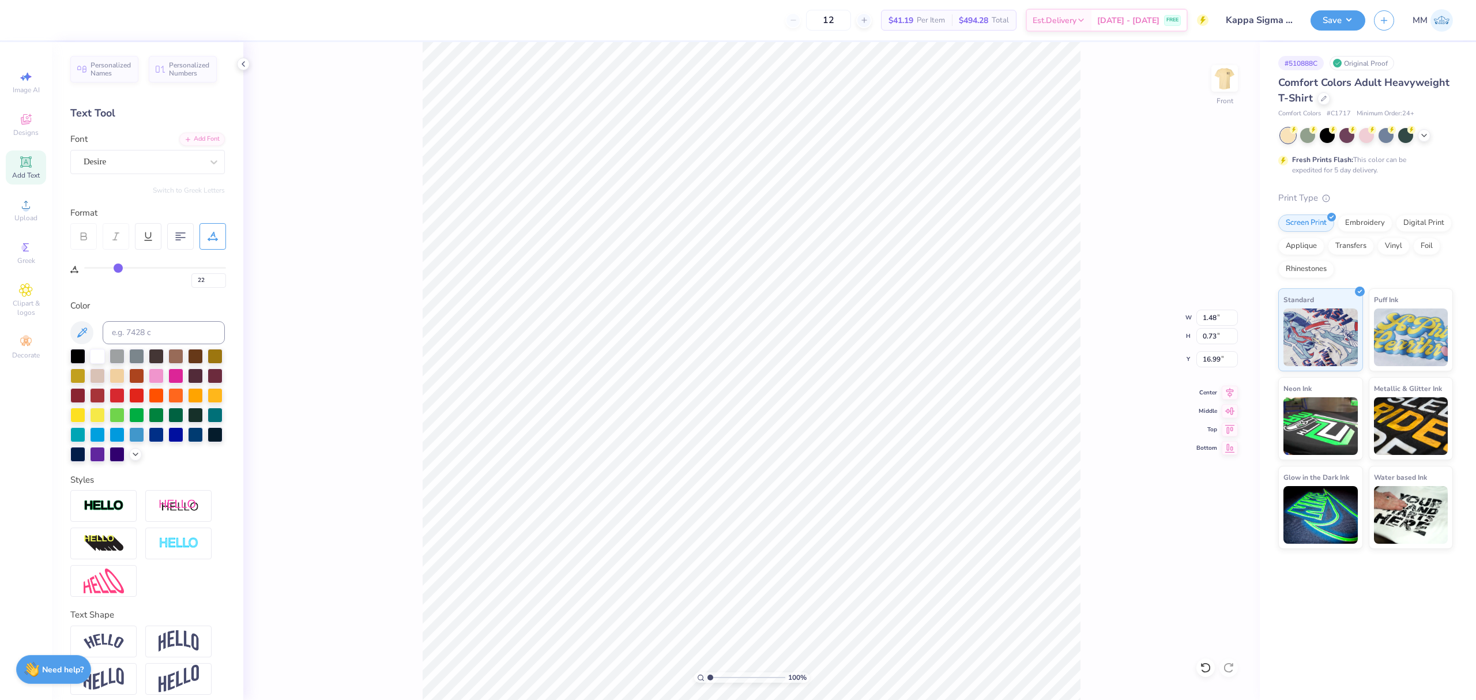
type input "23"
type input "24"
type input "25"
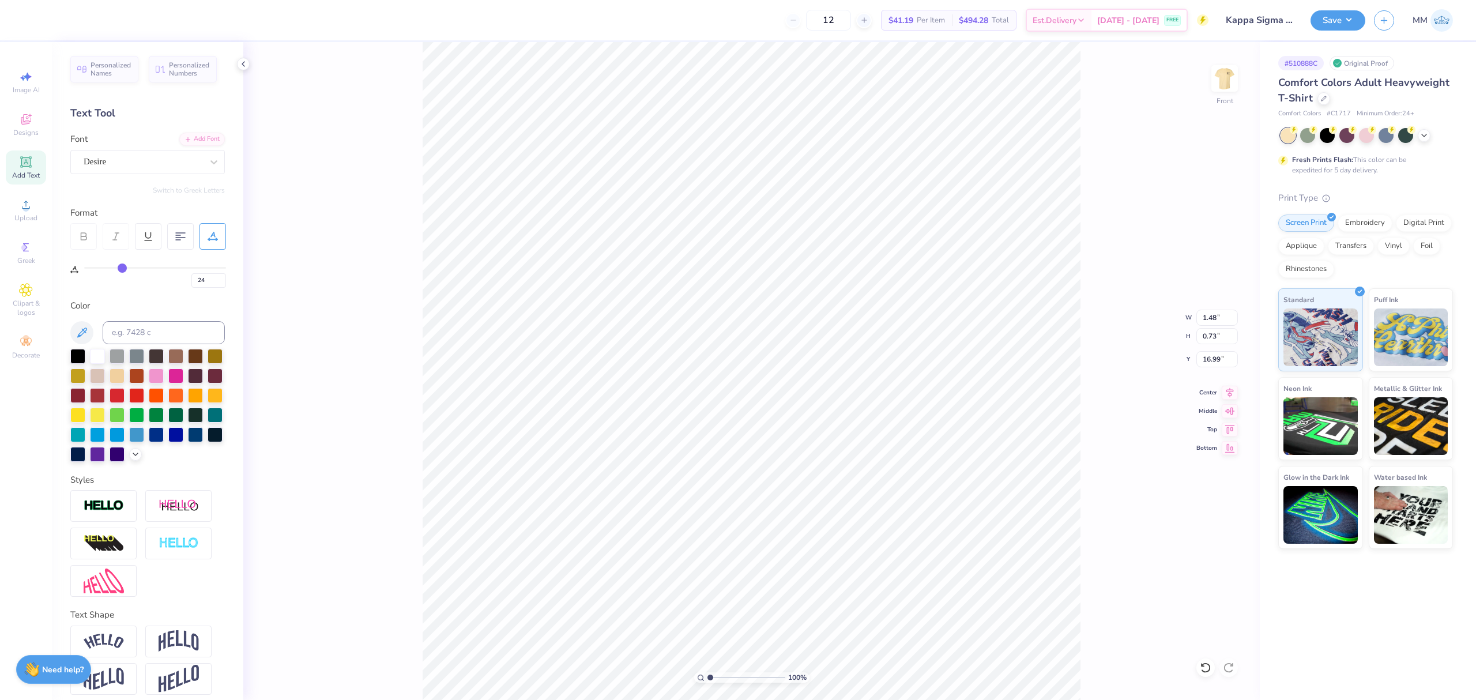
type input "25"
type input "28"
type input "30"
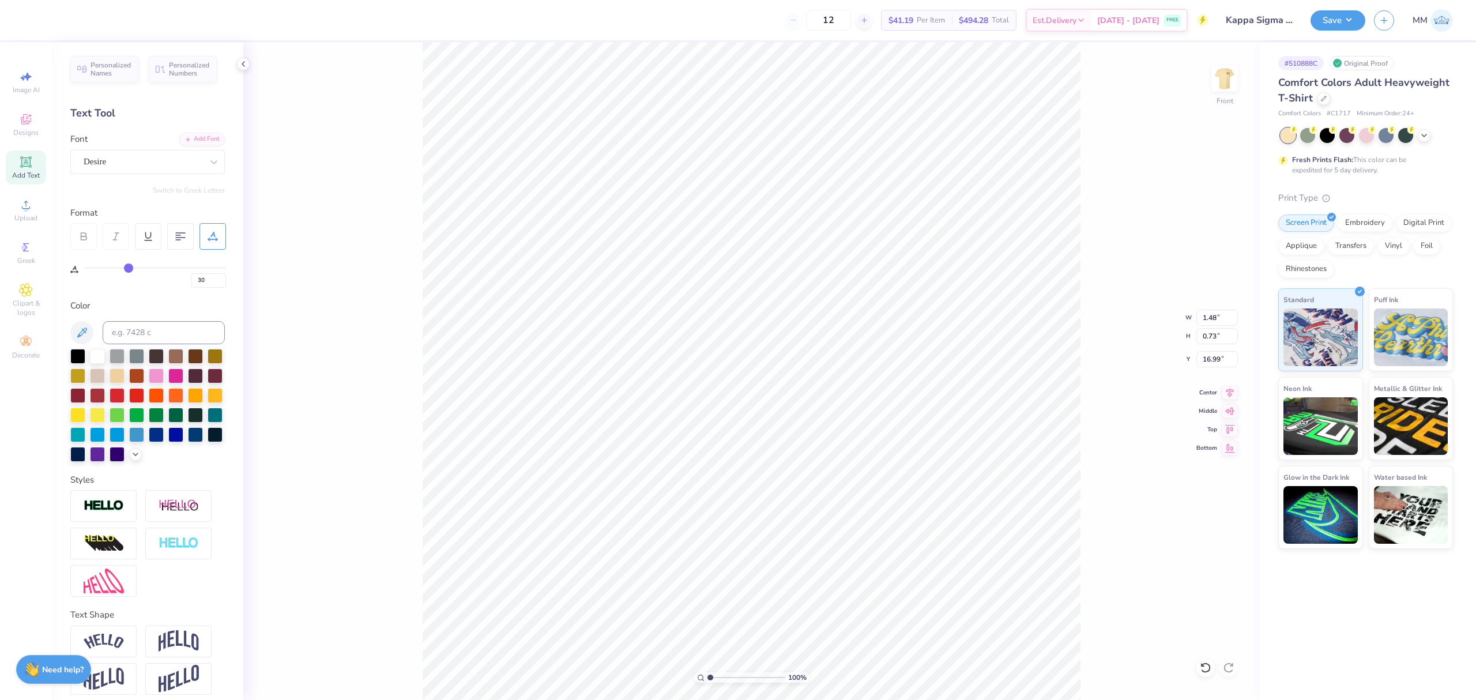
type input "32"
type input "33"
type input "34"
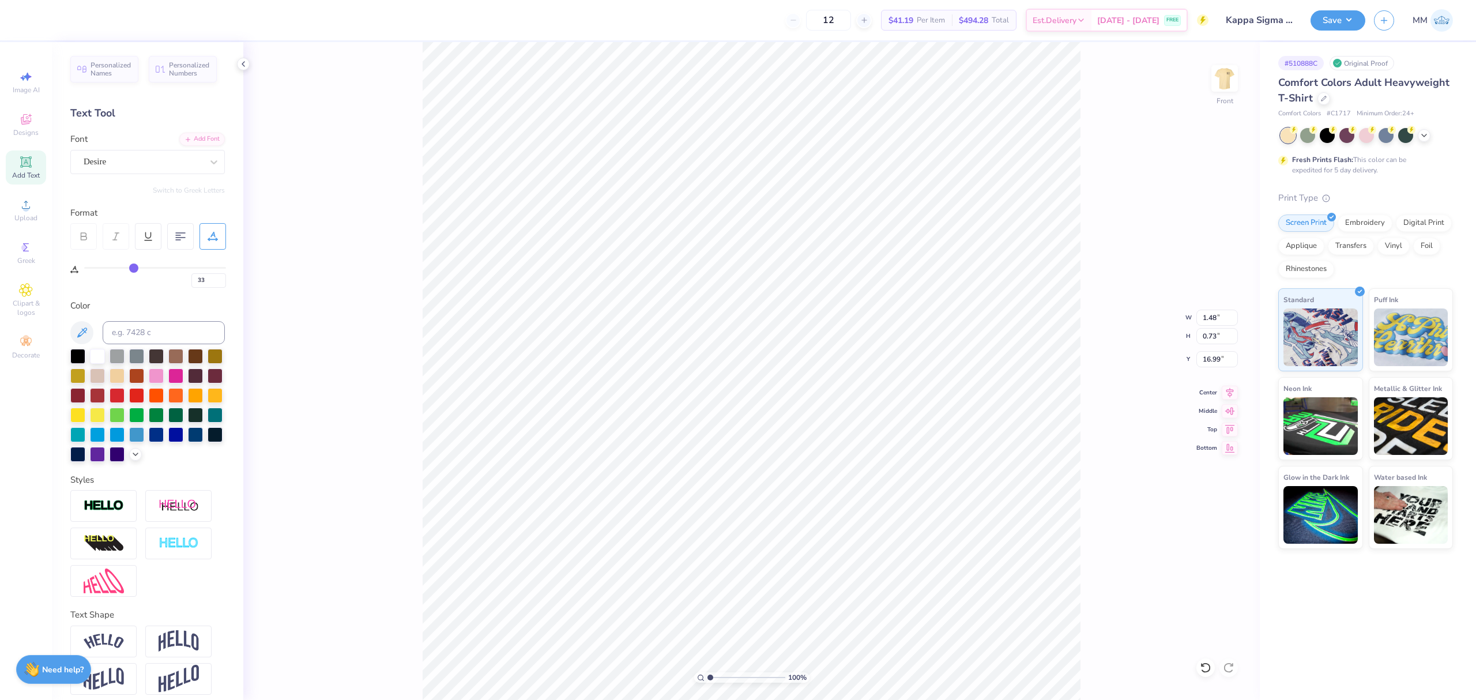
type input "34"
type input "35"
type input "37"
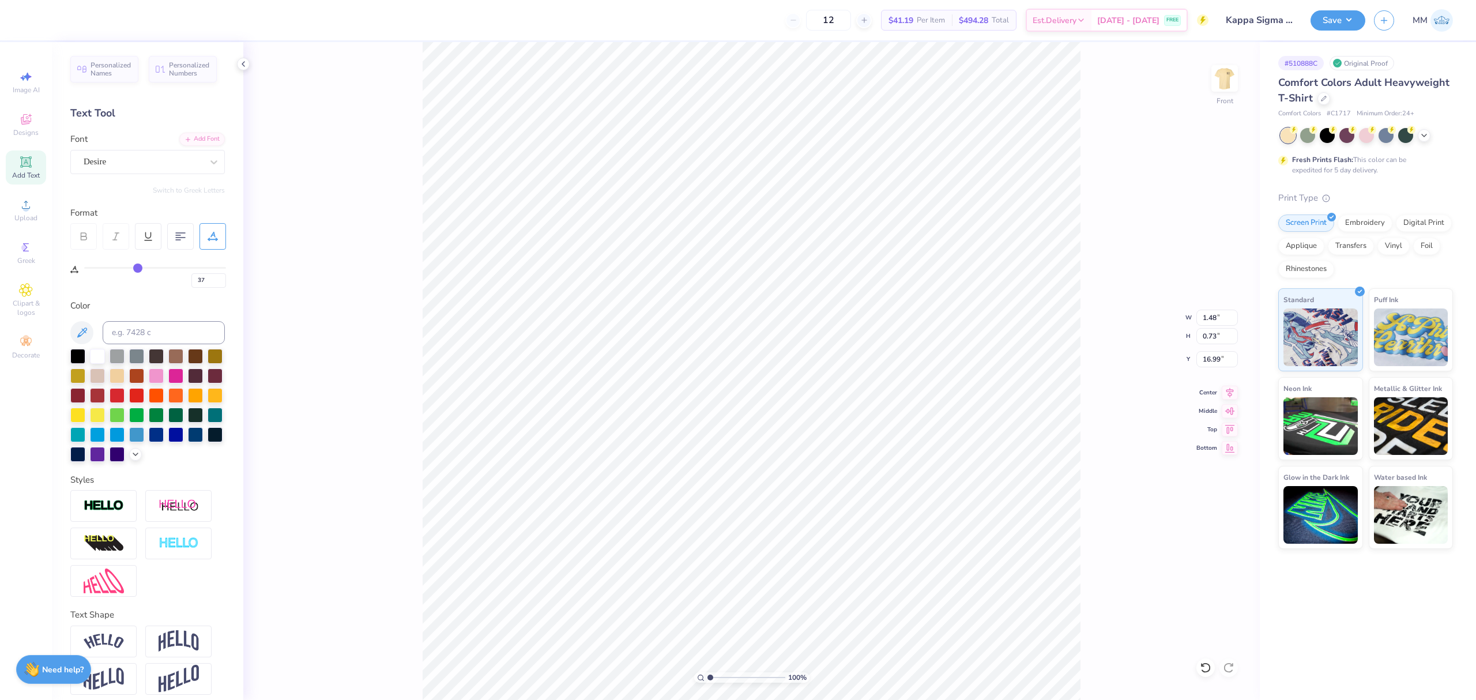
type input "38"
type input "39"
type input "40"
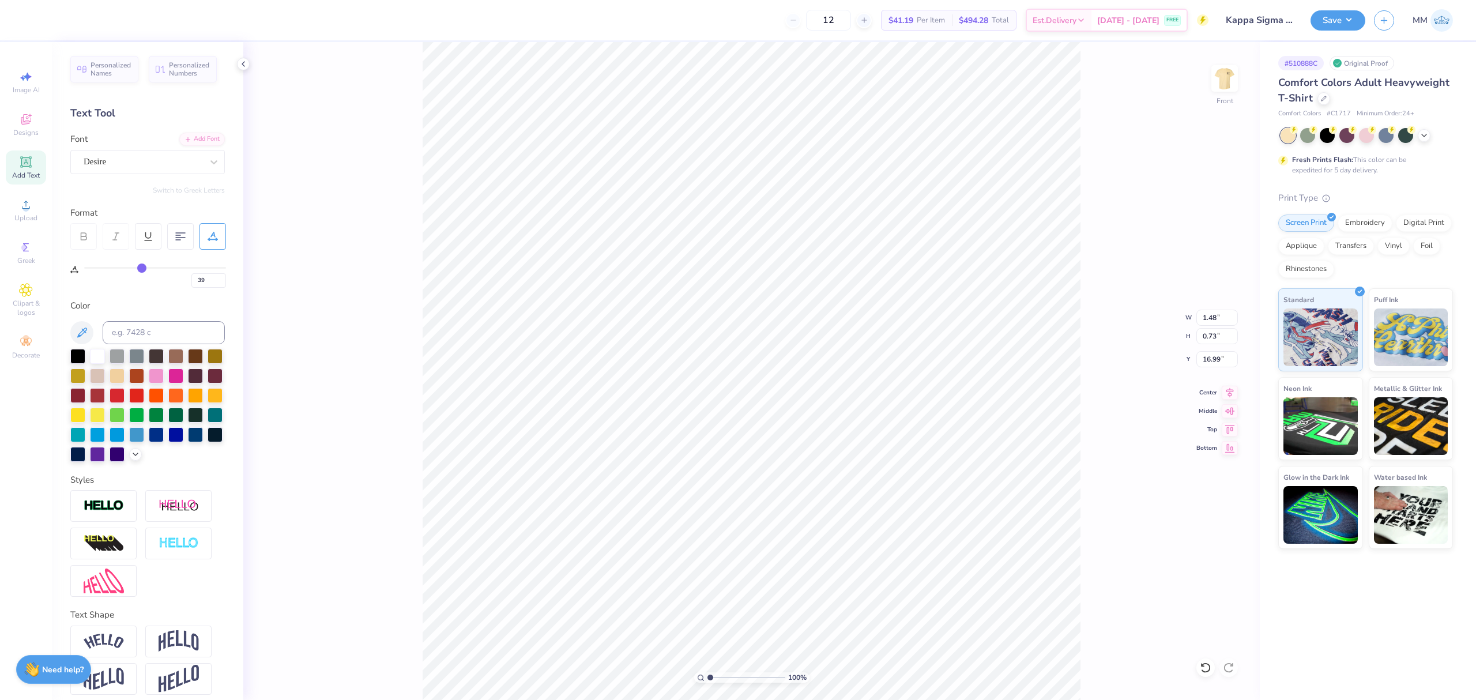
type input "40"
drag, startPoint x: 89, startPoint y: 266, endPoint x: 142, endPoint y: 268, distance: 53.1
type input "40"
click at [142, 268] on input "range" at bounding box center [155, 268] width 142 height 2
type input "2.73"
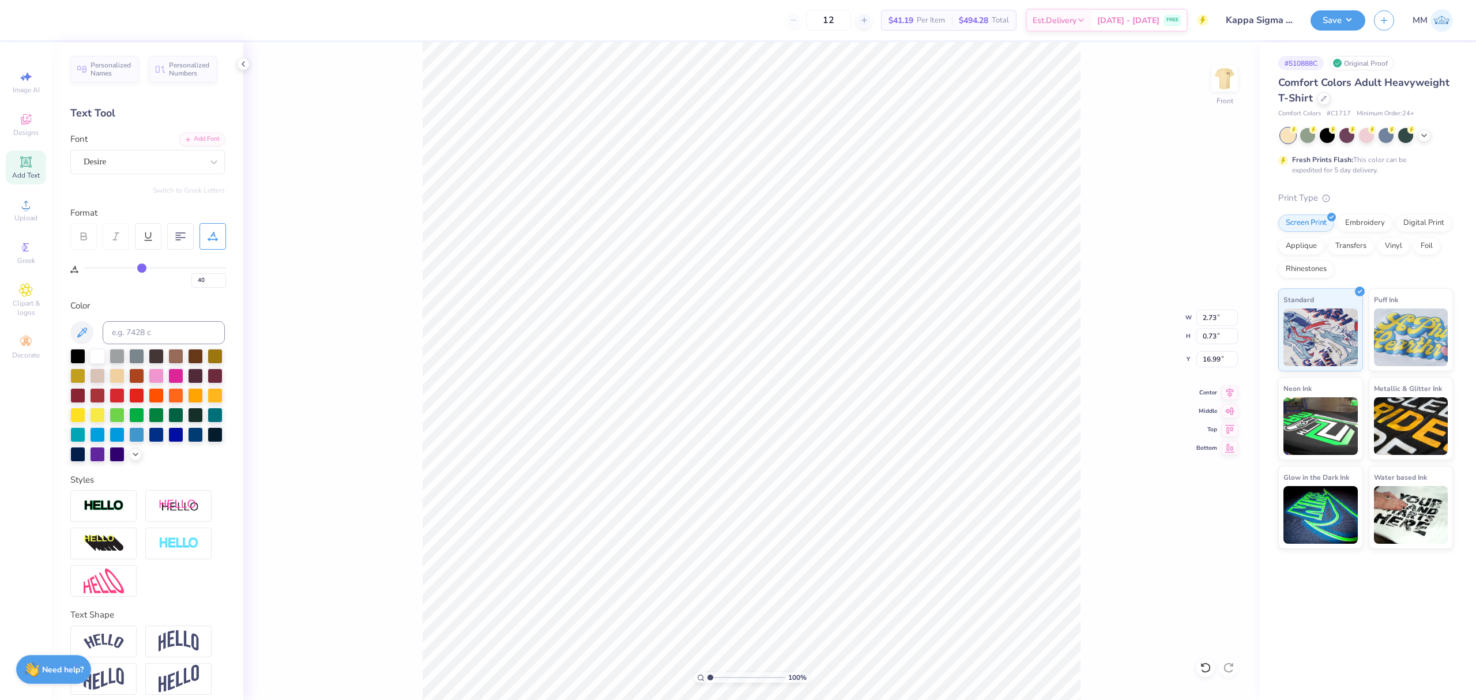
type input "42"
type input "45"
type input "48"
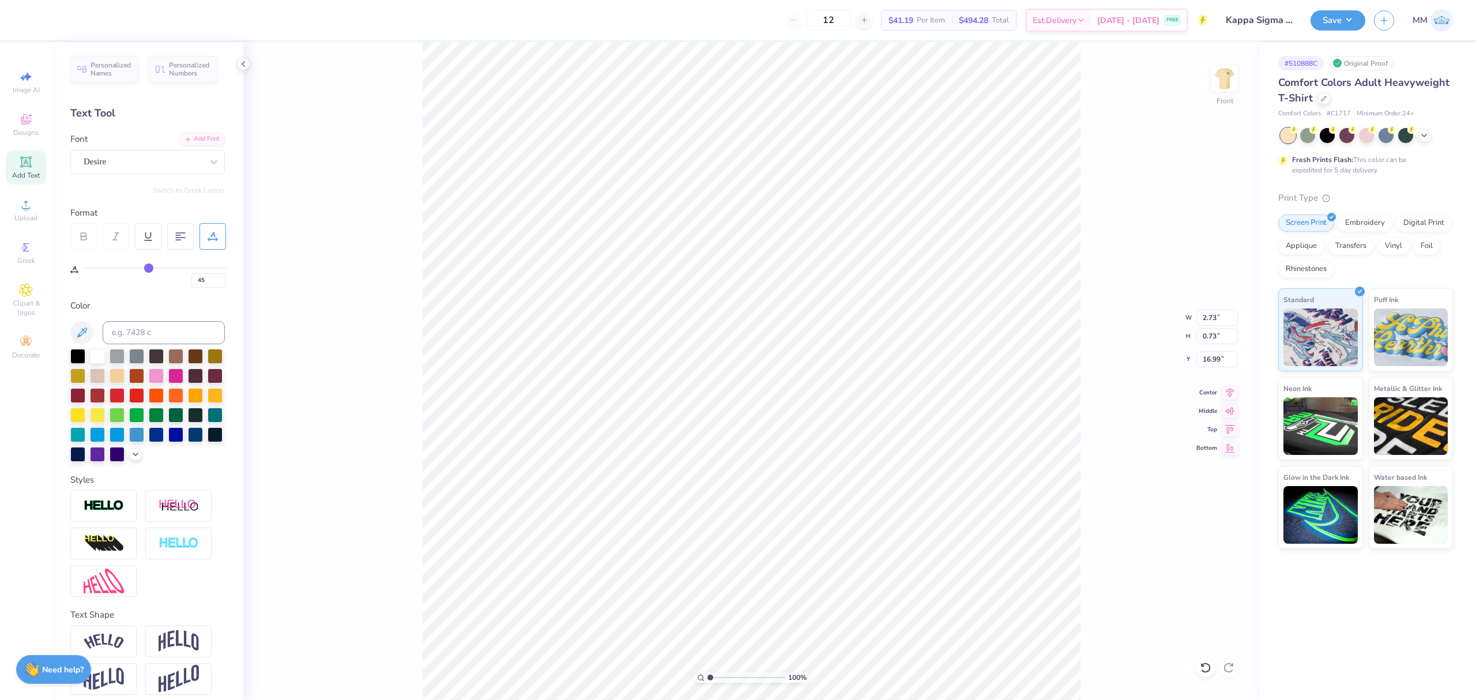
type input "48"
type input "50"
type input "51"
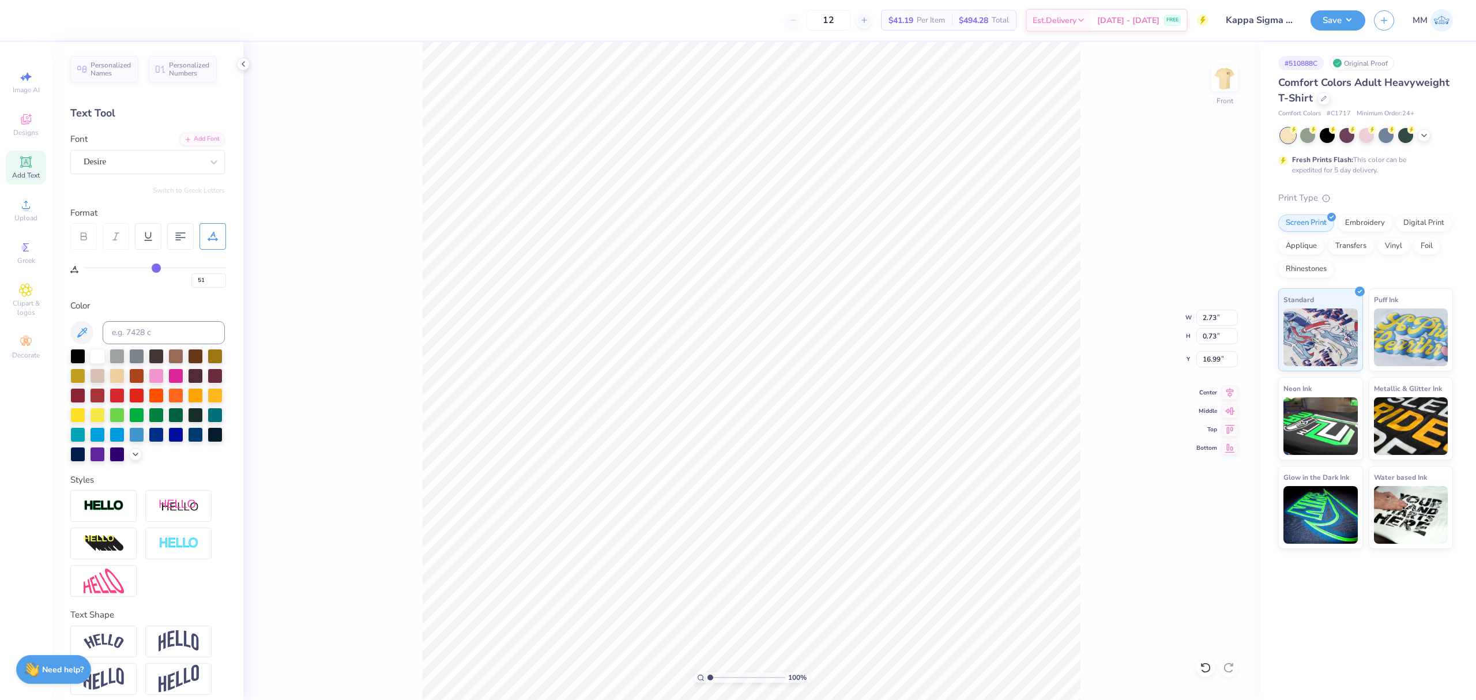
type input "52"
type input "53"
type input "54"
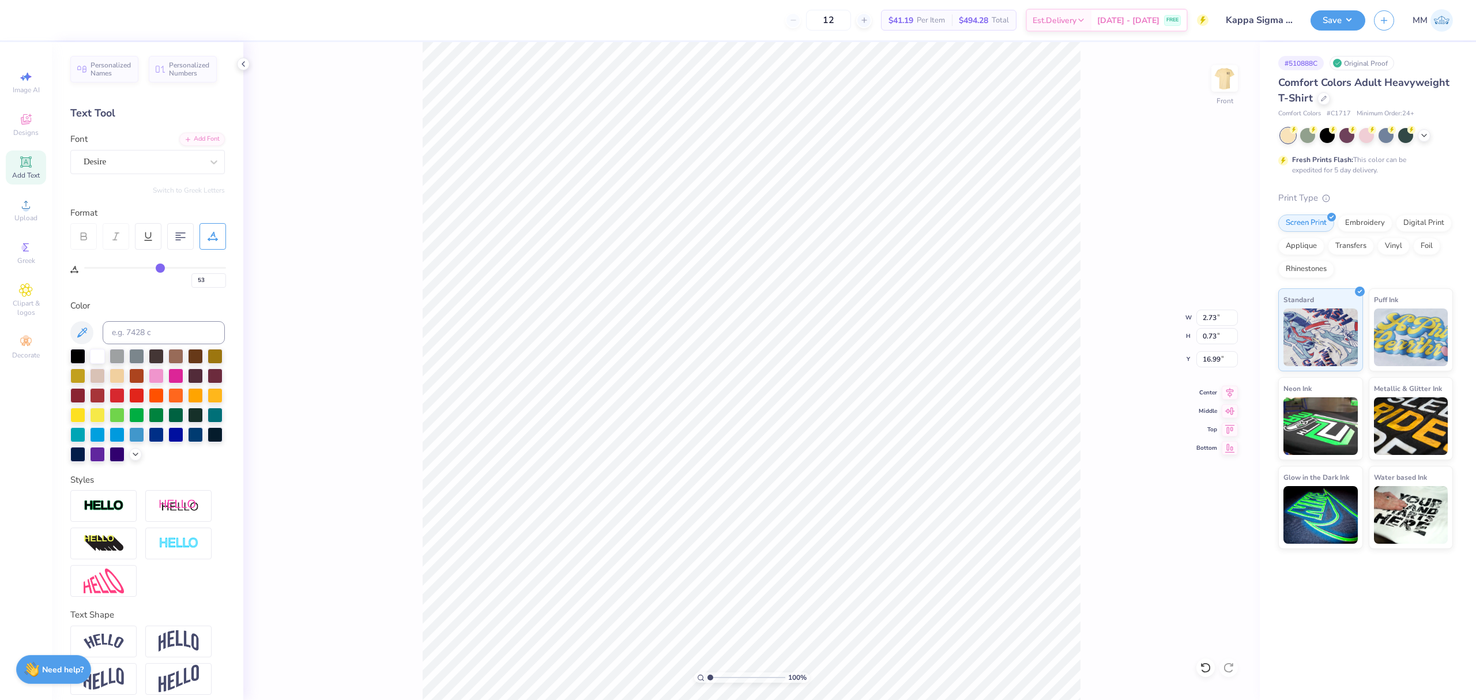
type input "54"
type input "55"
type input "57"
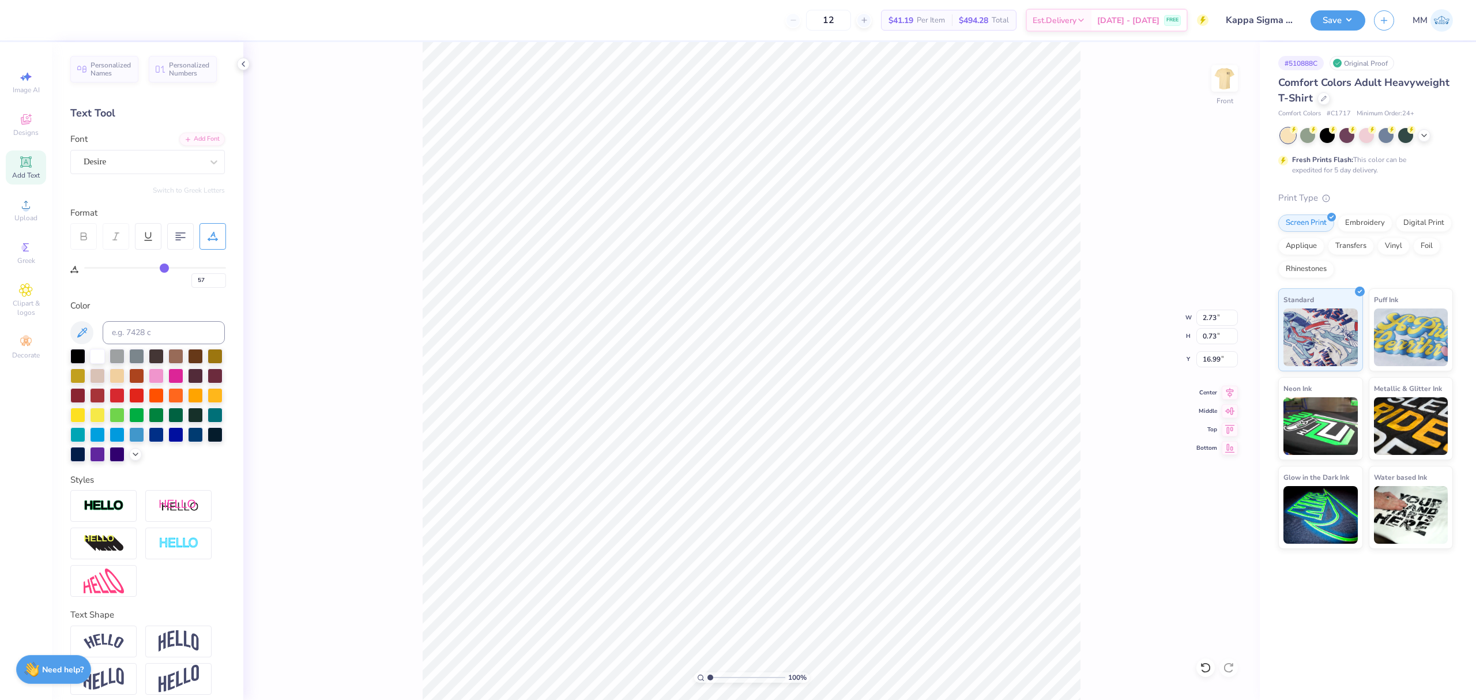
type input "58"
type input "59"
type input "61"
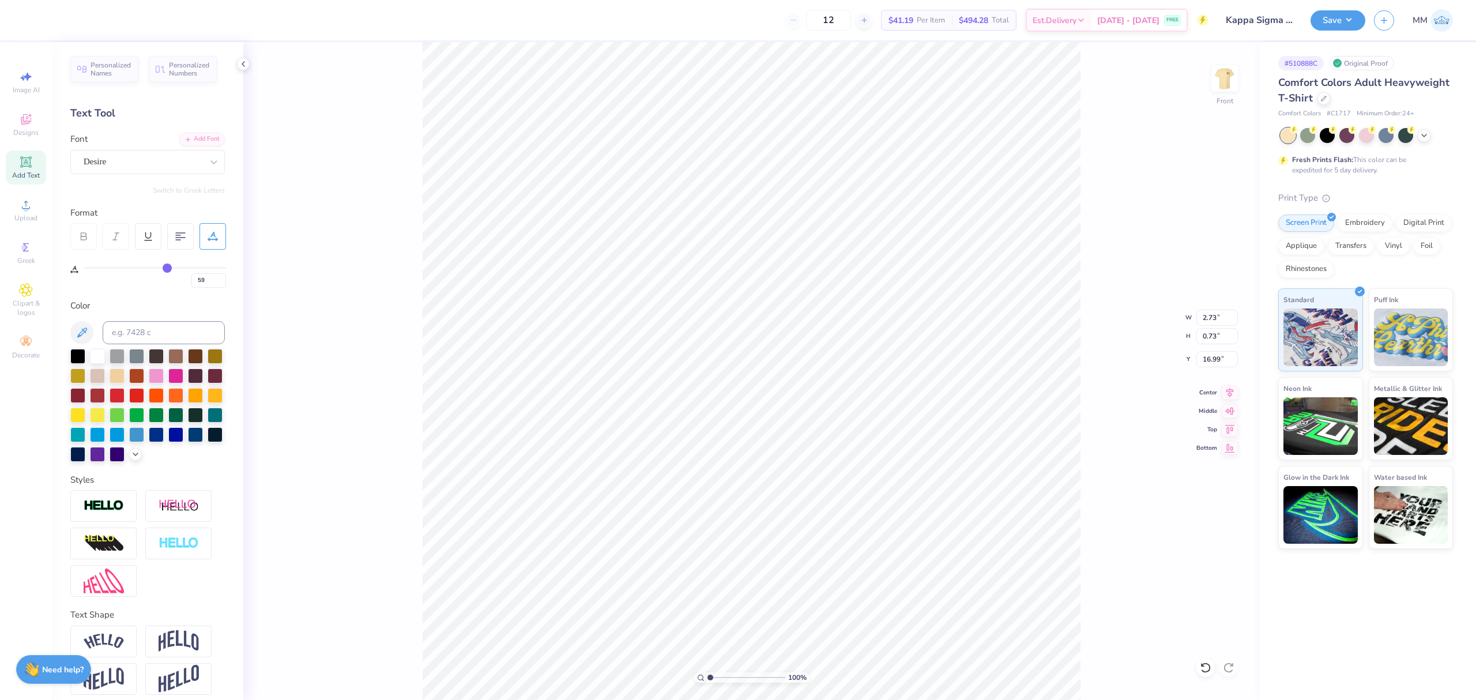
type input "61"
type input "62"
type input "63"
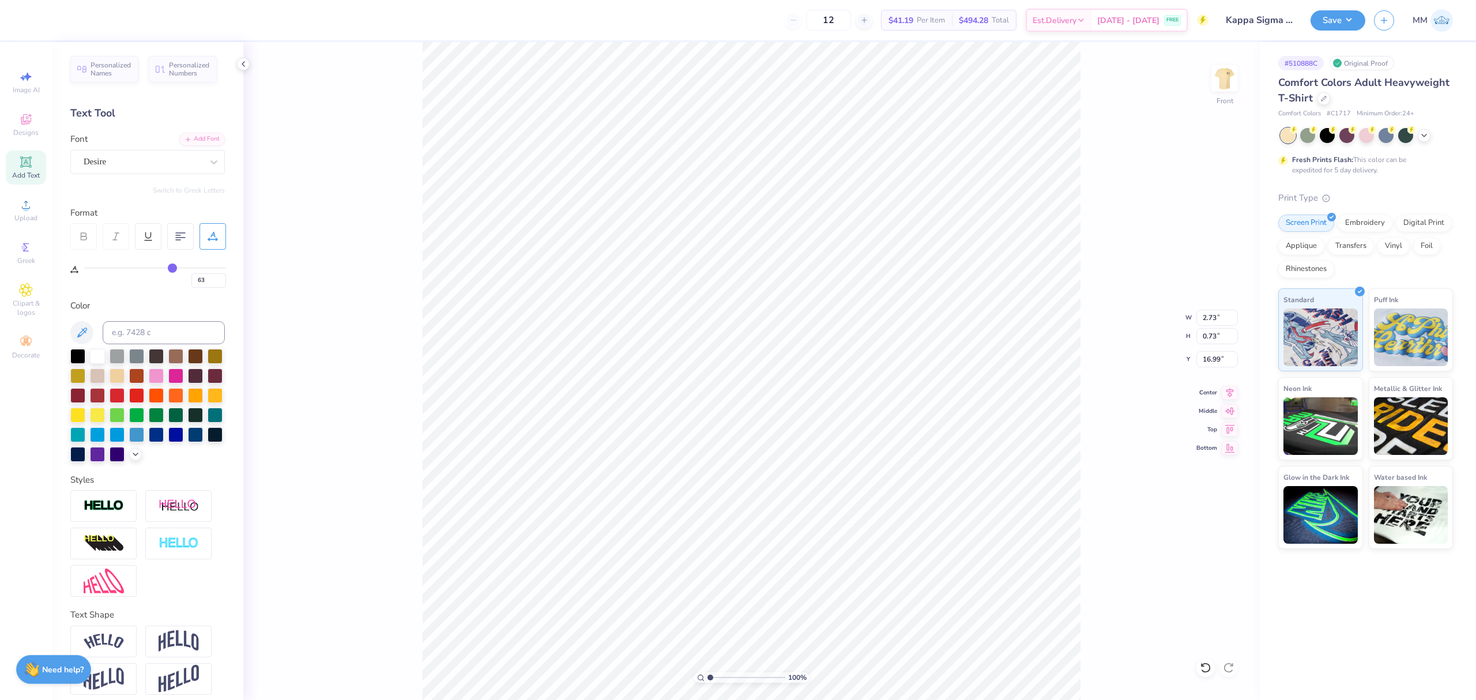
type input "65"
type input "66"
drag, startPoint x: 141, startPoint y: 266, endPoint x: 176, endPoint y: 268, distance: 35.2
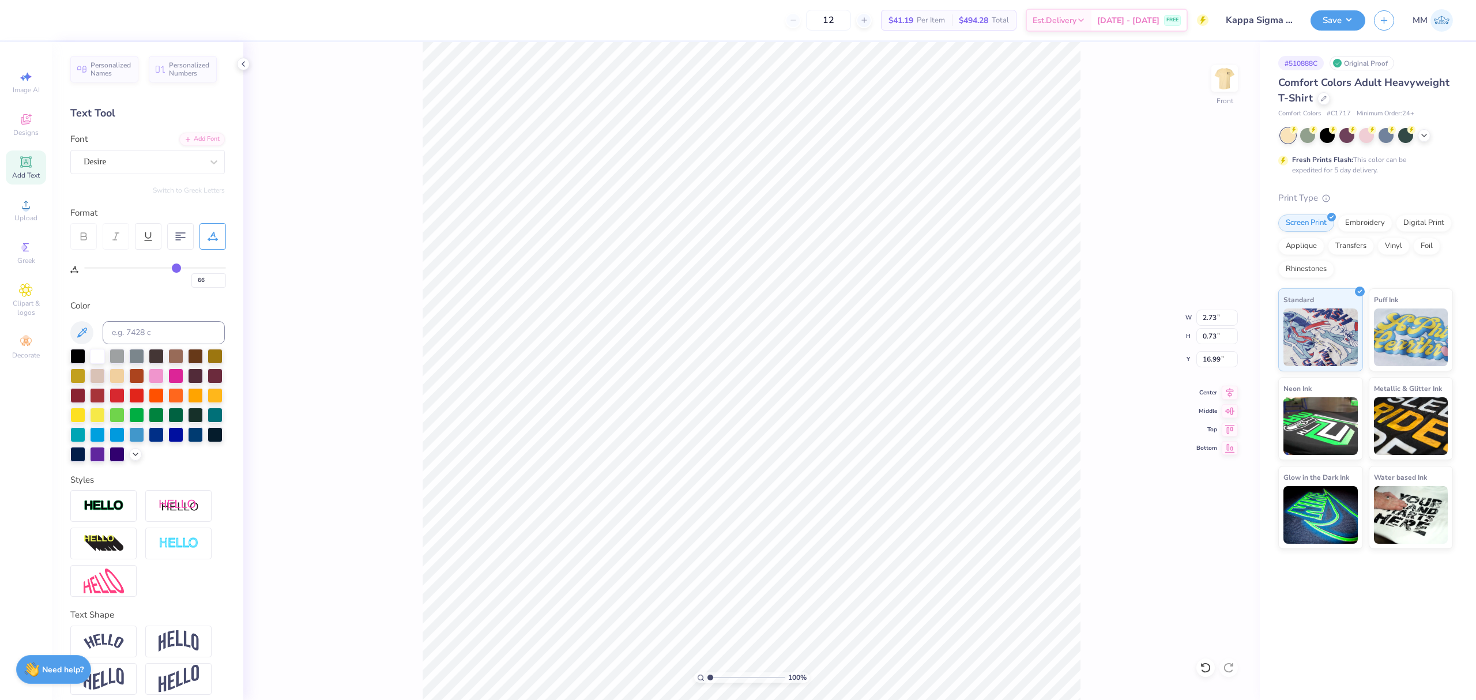
type input "66"
click at [176, 268] on input "range" at bounding box center [155, 268] width 142 height 2
type input "3.54"
type input "68"
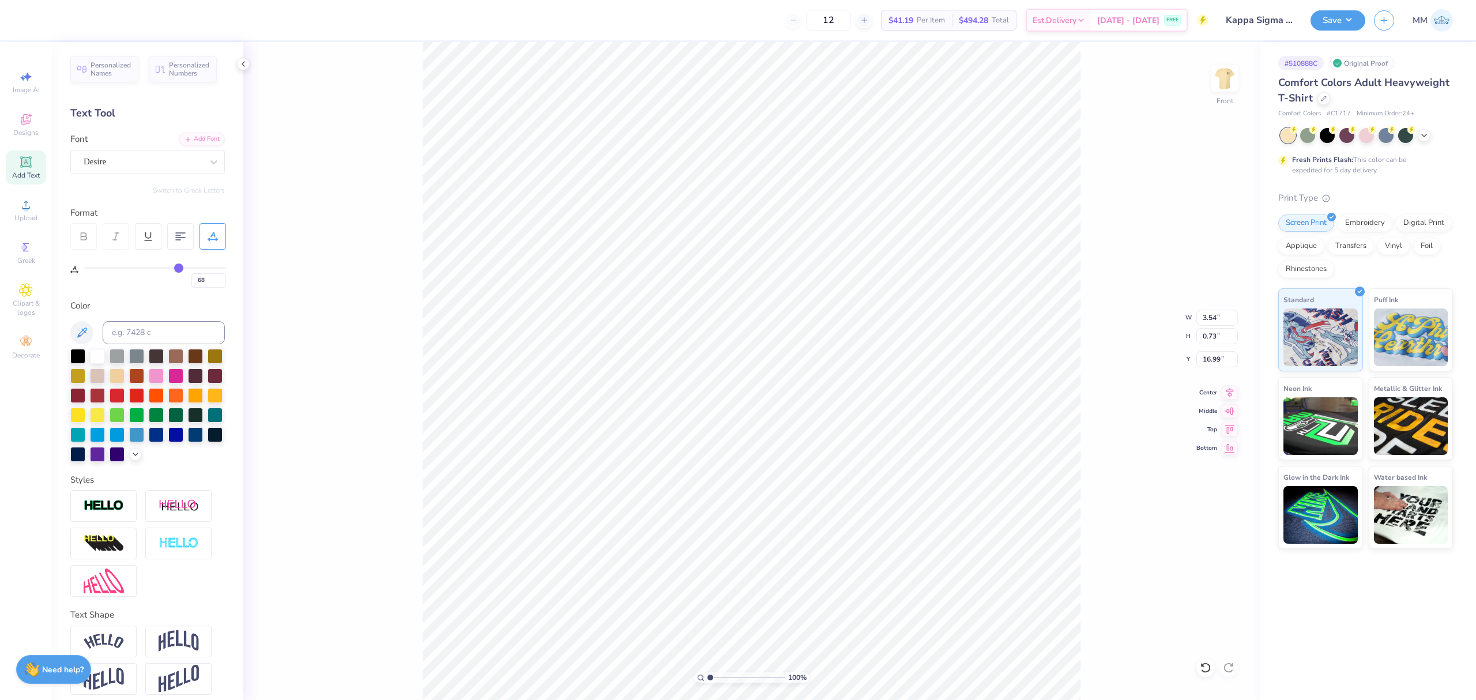
type input "70"
type input "73"
type input "75"
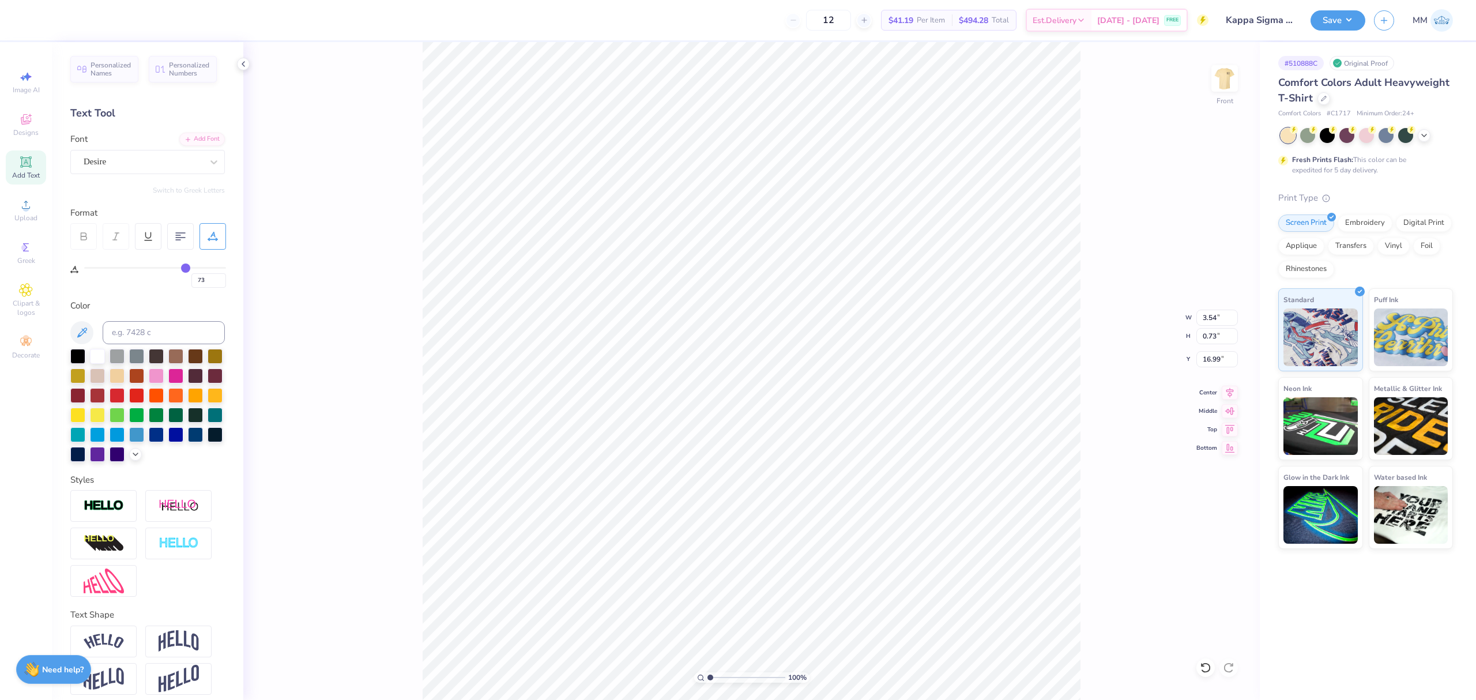
type input "75"
type input "76"
type input "77"
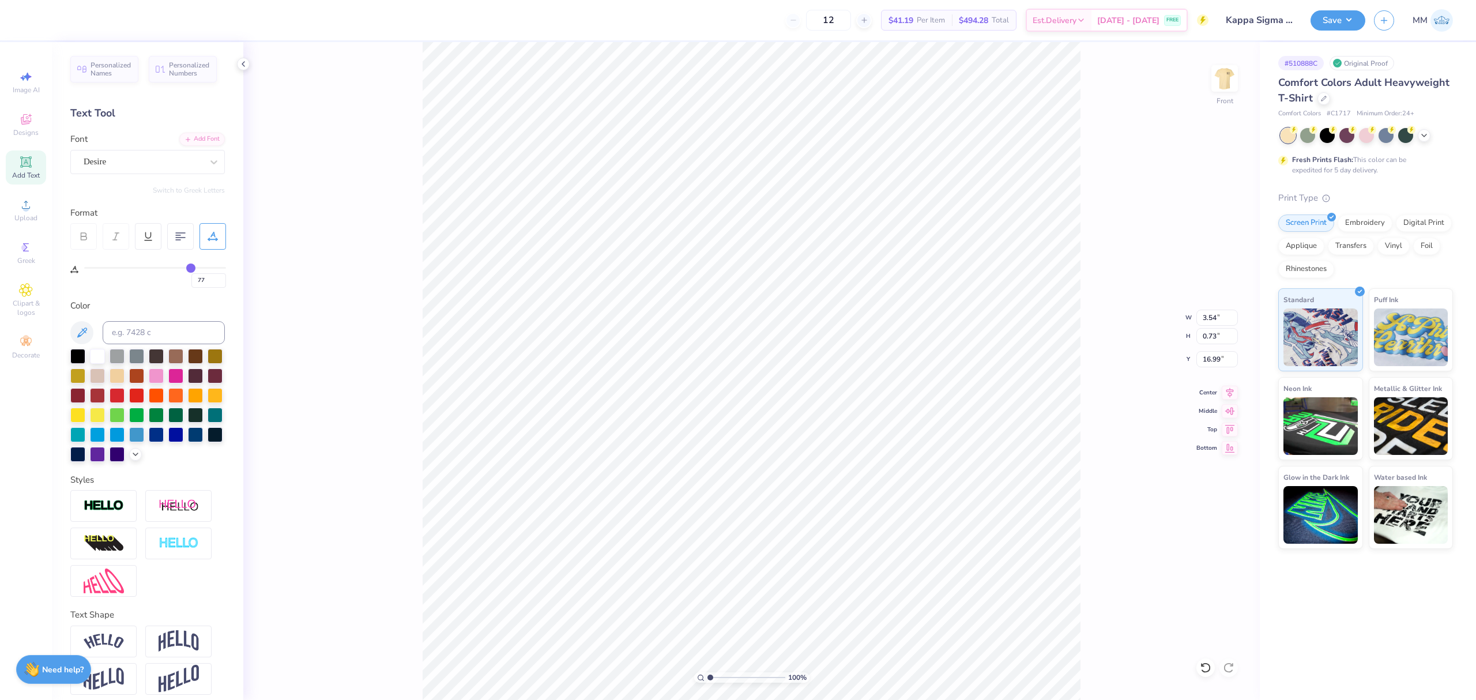
type input "78"
type input "79"
type input "80"
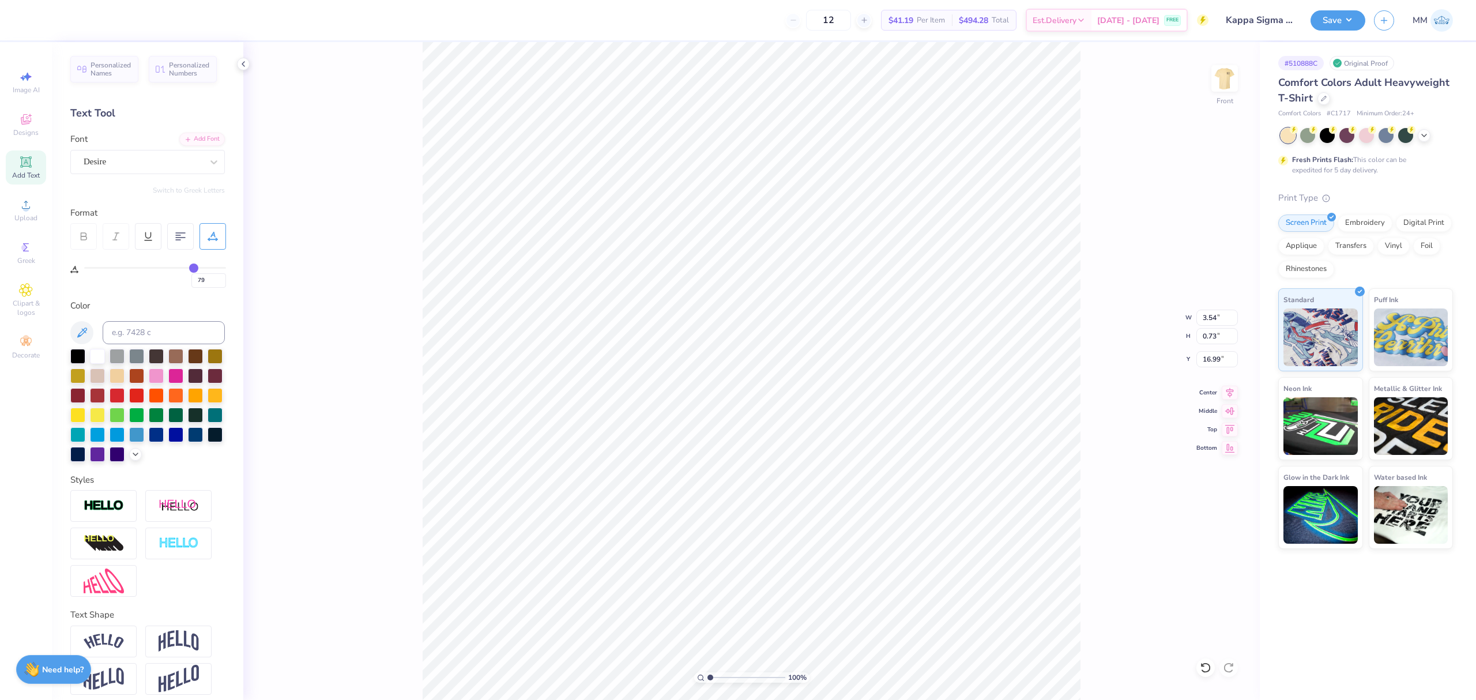
type input "80"
type input "81"
type input "82"
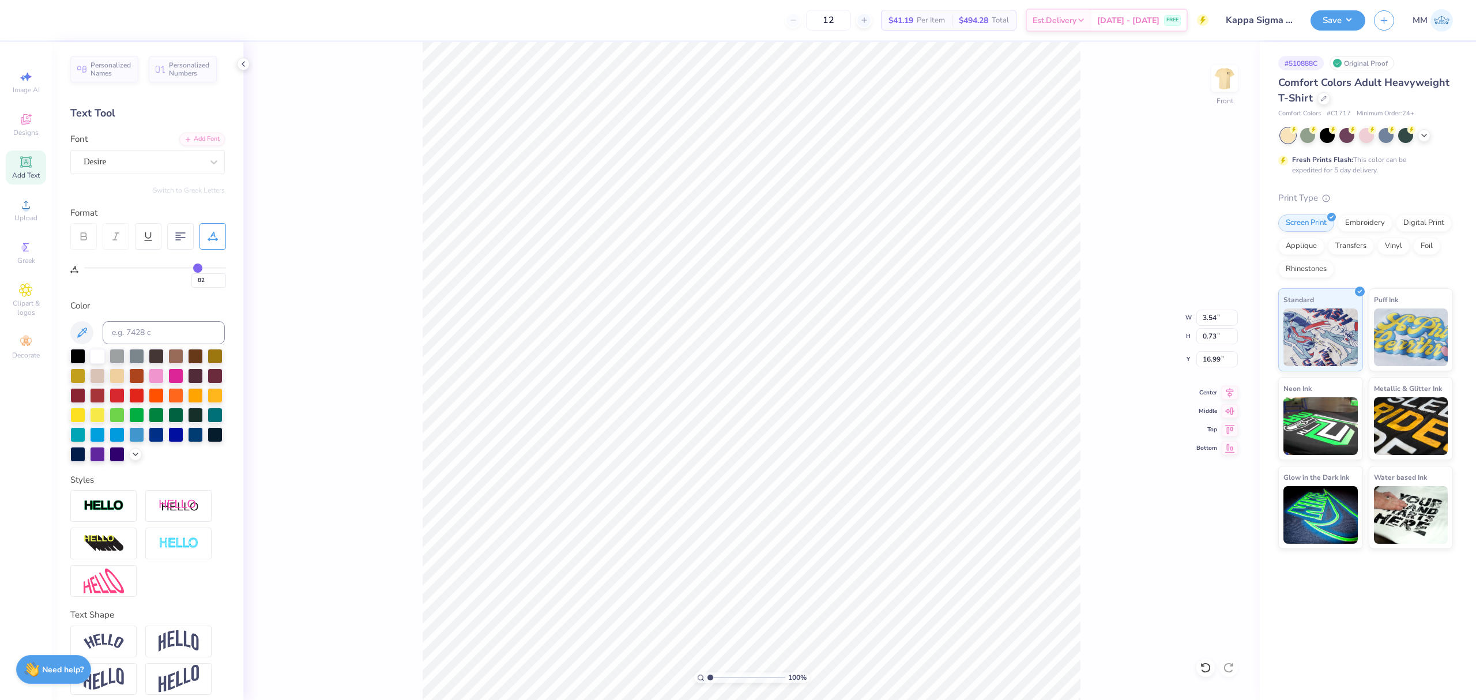
drag, startPoint x: 174, startPoint y: 269, endPoint x: 199, endPoint y: 272, distance: 25.0
type input "82"
click at [197, 269] on input "range" at bounding box center [155, 268] width 142 height 2
type input "4.04"
click at [1225, 387] on icon at bounding box center [1230, 391] width 16 height 14
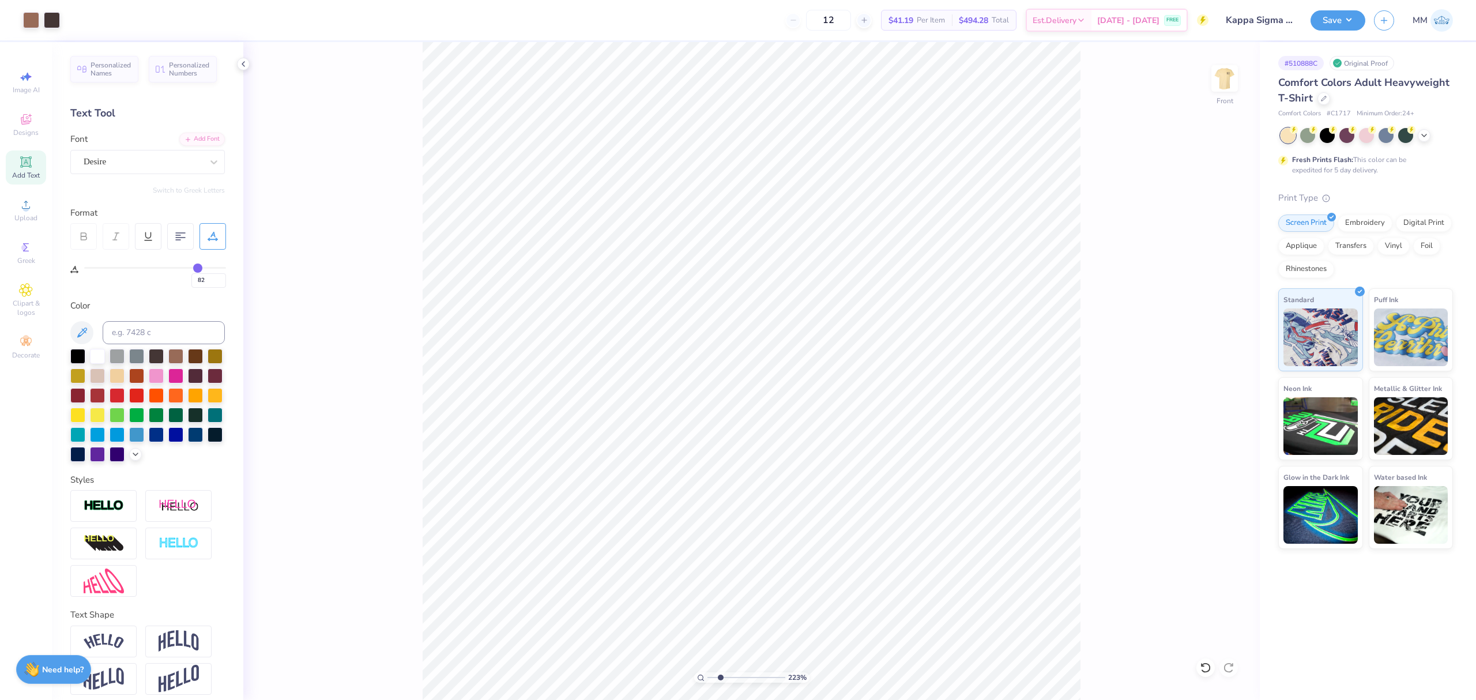
drag, startPoint x: 707, startPoint y: 672, endPoint x: 721, endPoint y: 674, distance: 14.0
type input "2.33"
click at [720, 674] on input "range" at bounding box center [746, 677] width 78 height 10
type input "17.14"
click at [1229, 392] on icon at bounding box center [1230, 391] width 16 height 14
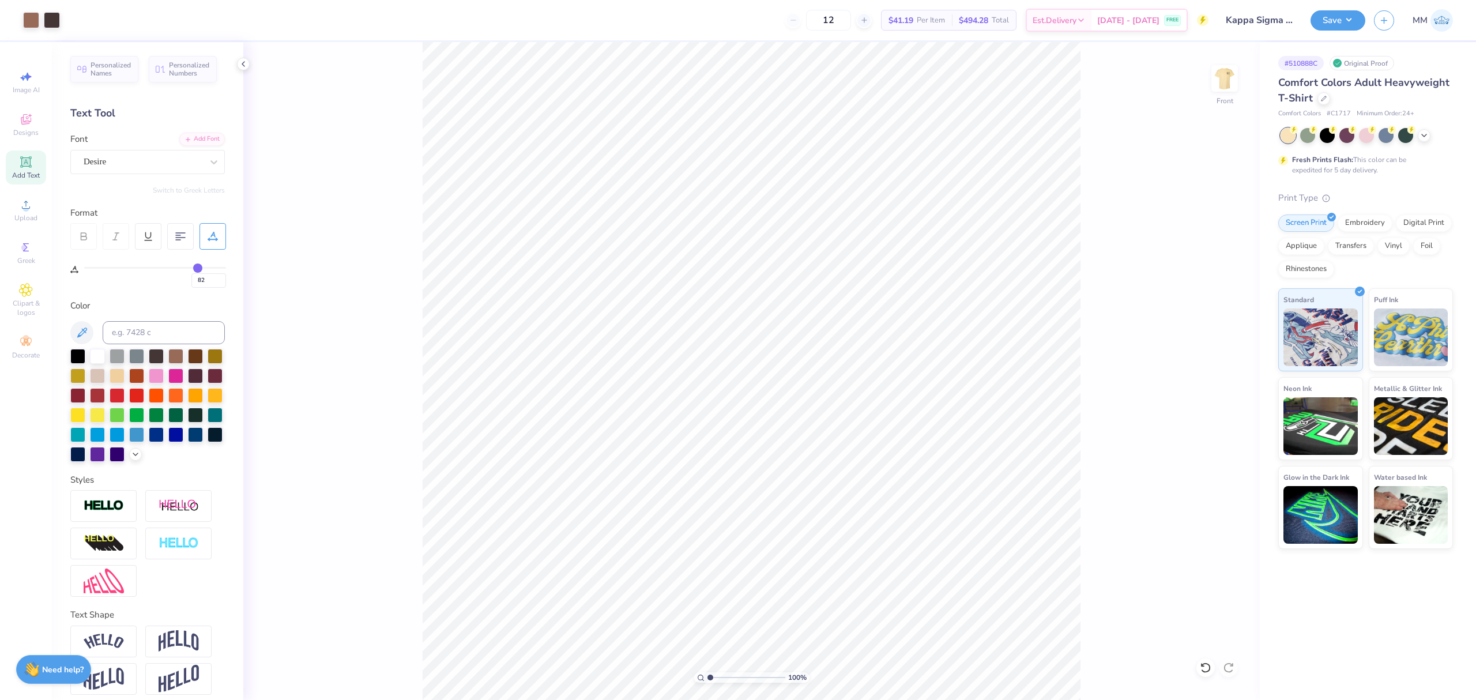
drag, startPoint x: 717, startPoint y: 678, endPoint x: 631, endPoint y: 662, distance: 87.9
type input "1"
click at [707, 672] on input "range" at bounding box center [746, 677] width 78 height 10
click at [1216, 336] on input "14.39" at bounding box center [1217, 336] width 42 height 16
type input "15"
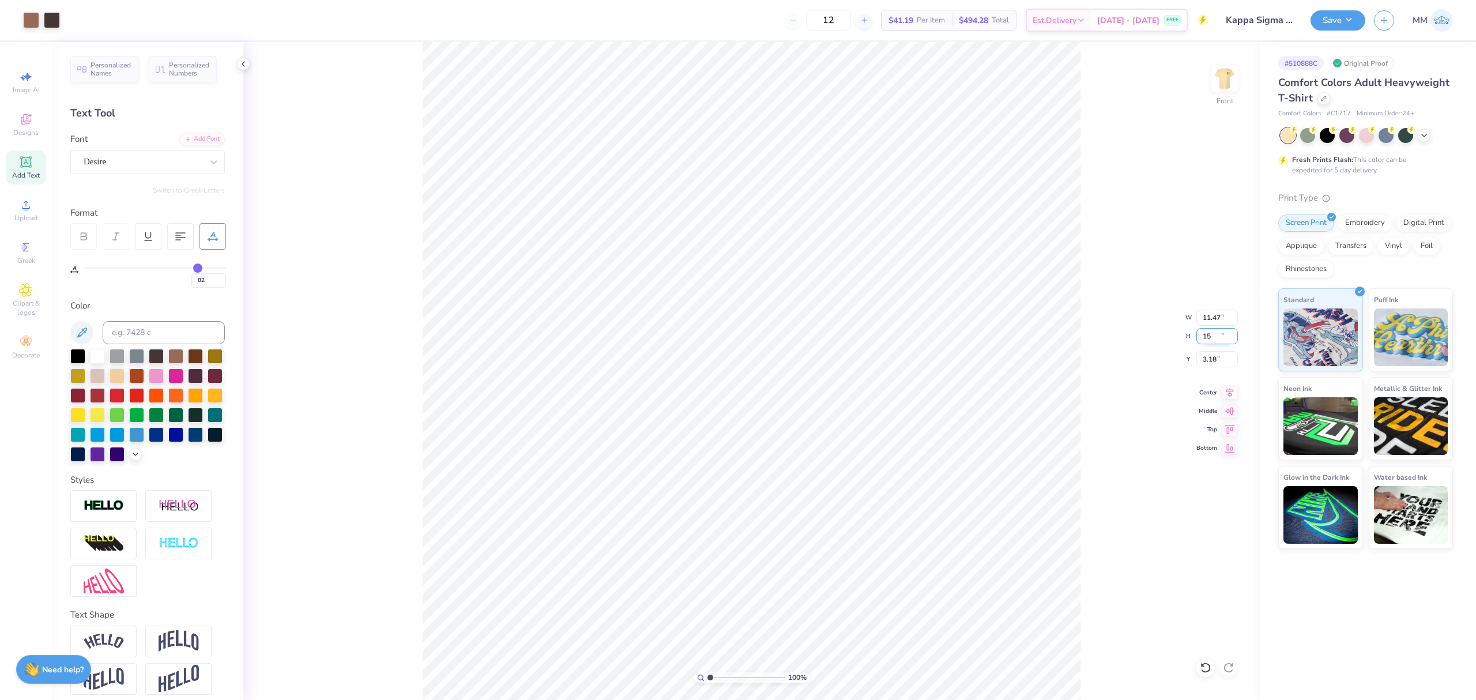
type input "11.47"
type input "15.00"
click at [1209, 357] on input "3.18" at bounding box center [1217, 359] width 42 height 16
type input "3.00"
click at [1211, 314] on input "11.47" at bounding box center [1217, 318] width 42 height 16
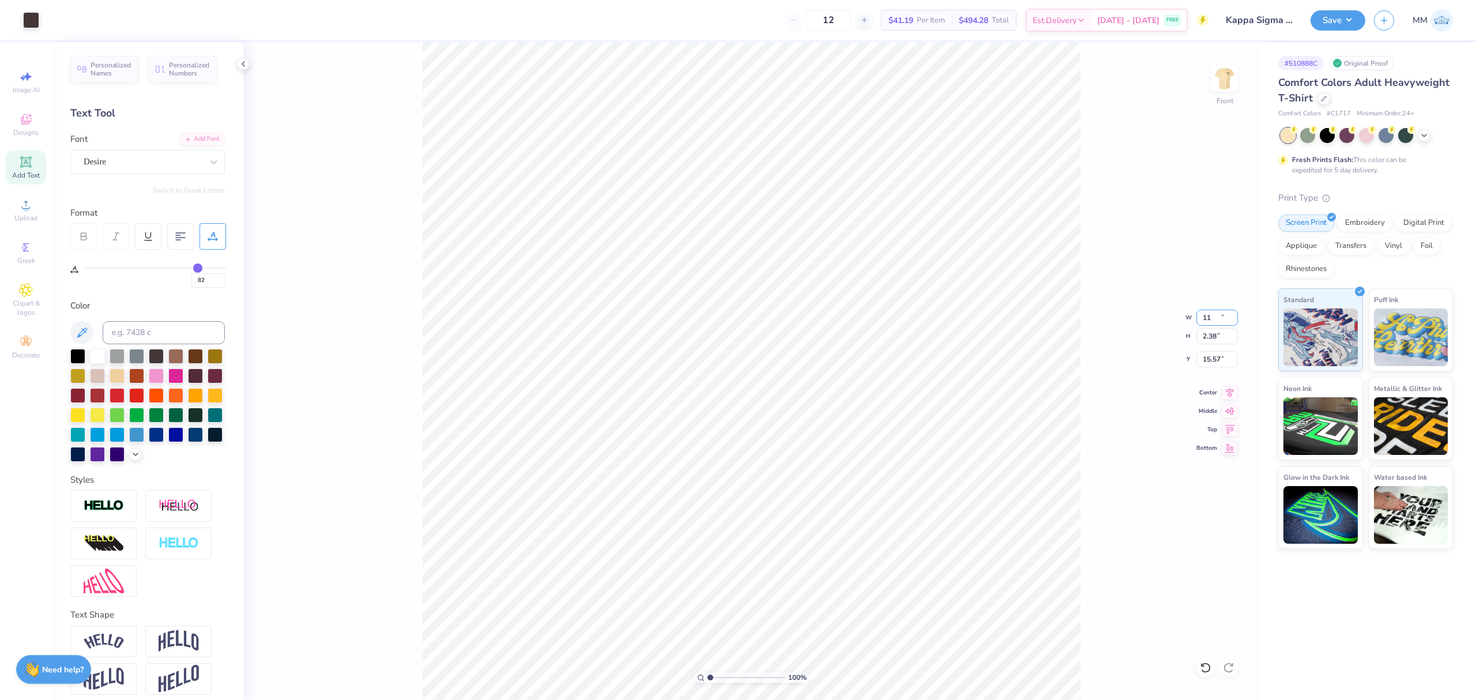
type input "11.00"
type input "2.38"
type input "15.57"
type input "11.47"
type input "3.76"
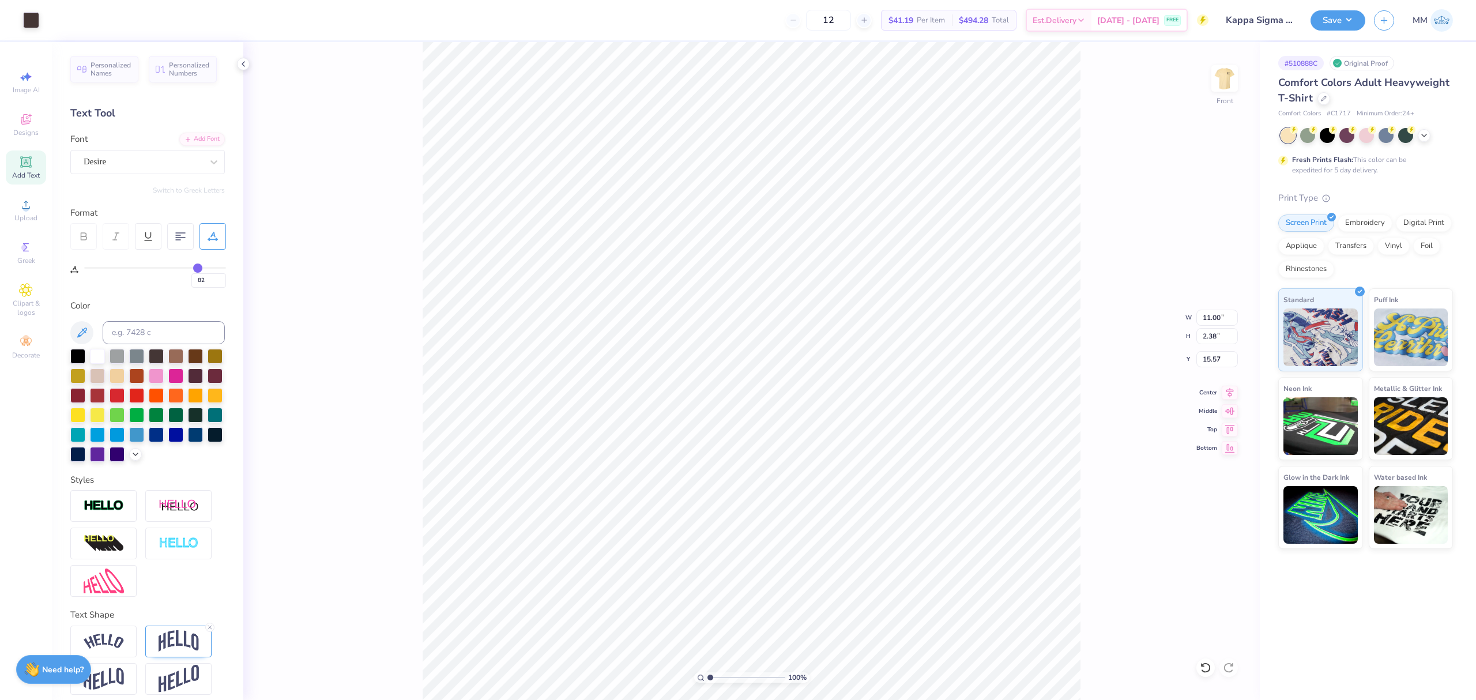
type input "3.00"
type input "0"
click at [1207, 316] on input "11.47" at bounding box center [1217, 318] width 42 height 16
type input "11.00"
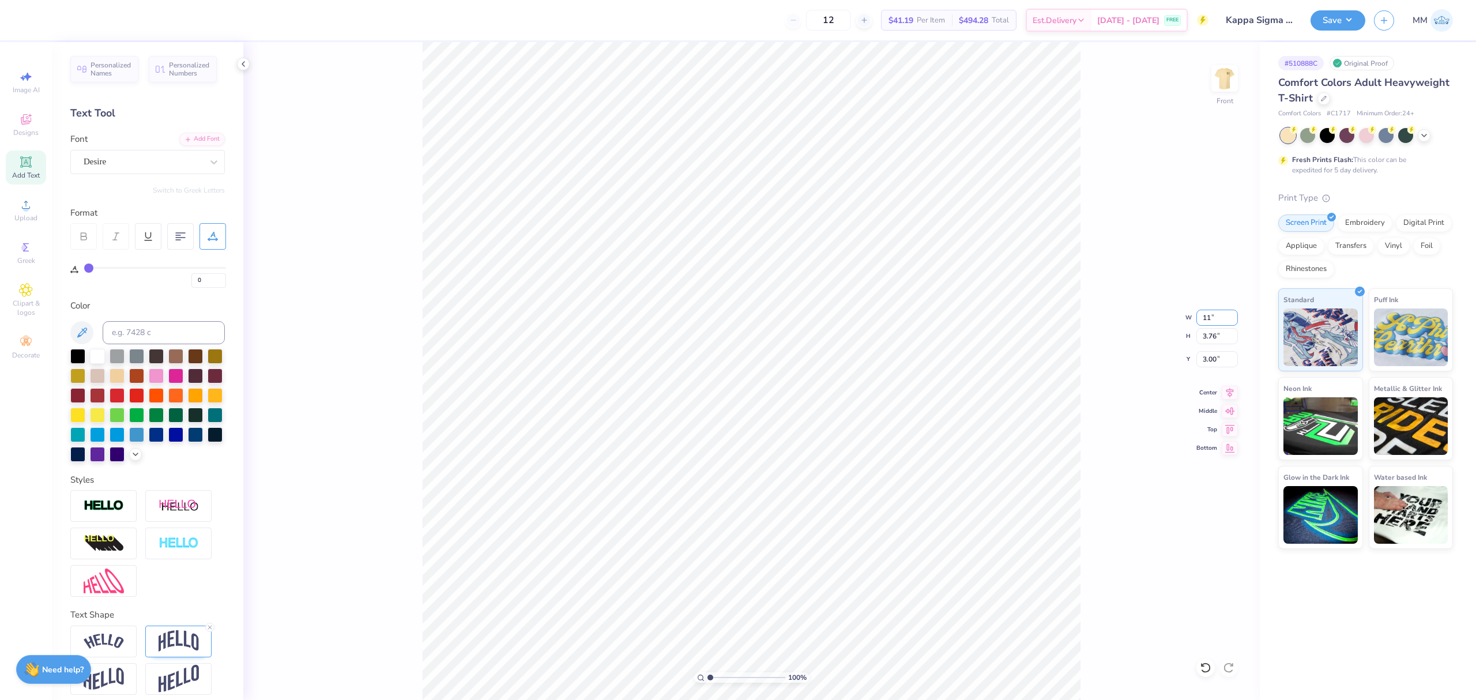
type input "3.61"
type input "3.08"
click at [1230, 386] on icon at bounding box center [1230, 391] width 16 height 14
click at [1230, 392] on icon at bounding box center [1230, 391] width 16 height 14
type input "82"
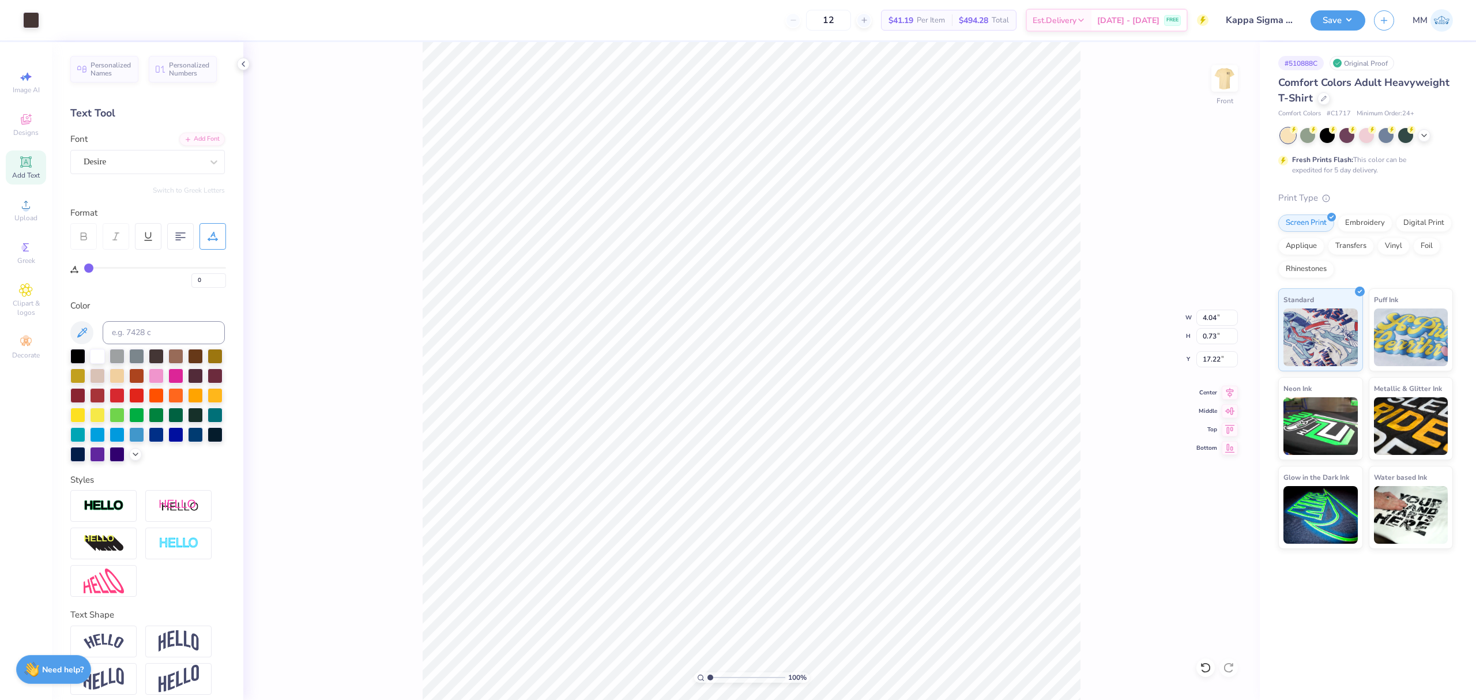
type input "82"
click at [1224, 393] on icon at bounding box center [1230, 391] width 16 height 14
drag, startPoint x: 722, startPoint y: 679, endPoint x: 738, endPoint y: 678, distance: 15.6
click at [732, 680] on input "range" at bounding box center [746, 677] width 78 height 10
drag, startPoint x: 731, startPoint y: 676, endPoint x: 674, endPoint y: 674, distance: 57.1
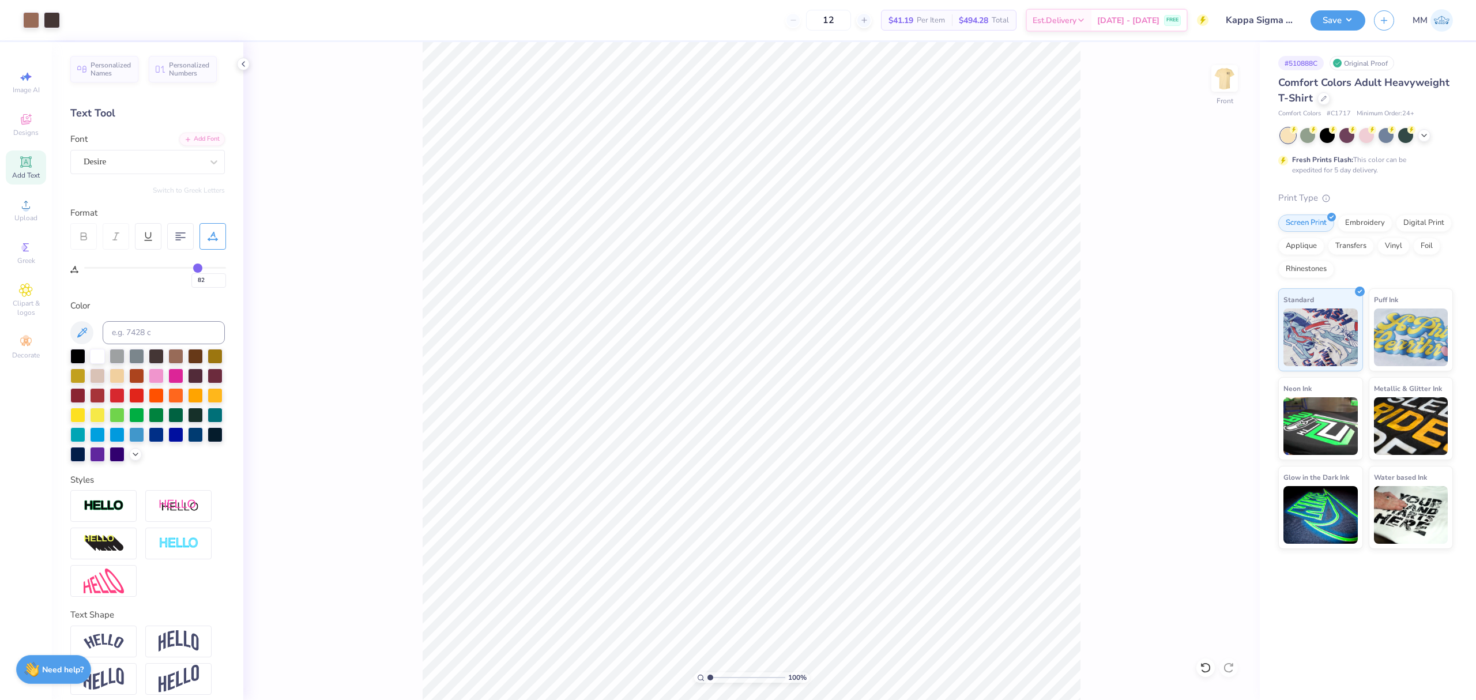
type input "1"
click at [707, 674] on input "range" at bounding box center [746, 677] width 78 height 10
click at [474, 38] on div "Art colors 12 $41.19 Per Item $494.28 Total Est. Delivery [DATE] - [DATE] FREE …" at bounding box center [738, 350] width 1476 height 700
click at [1218, 363] on input "3.08" at bounding box center [1217, 359] width 42 height 16
click at [1332, 21] on button "Save" at bounding box center [1337, 19] width 55 height 20
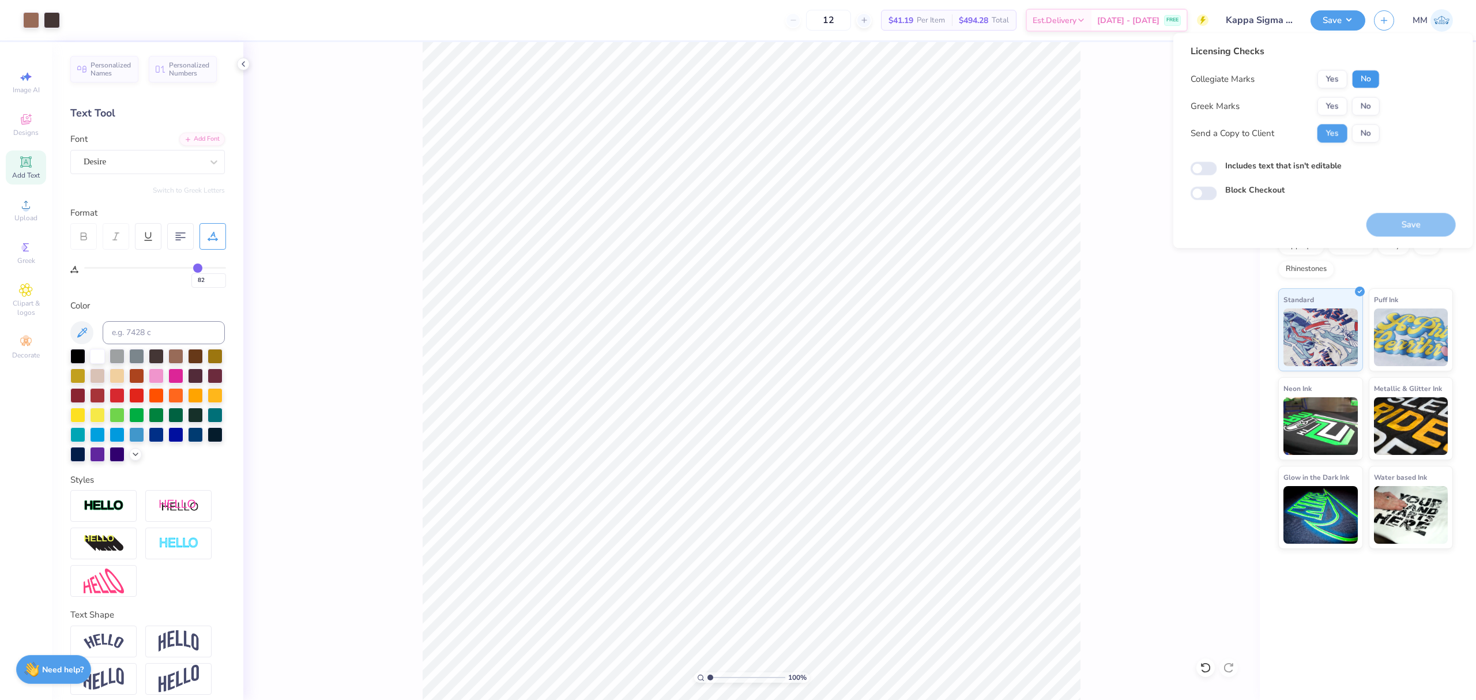
click at [1378, 77] on button "No" at bounding box center [1366, 79] width 28 height 18
click at [1339, 104] on button "Yes" at bounding box center [1332, 106] width 30 height 18
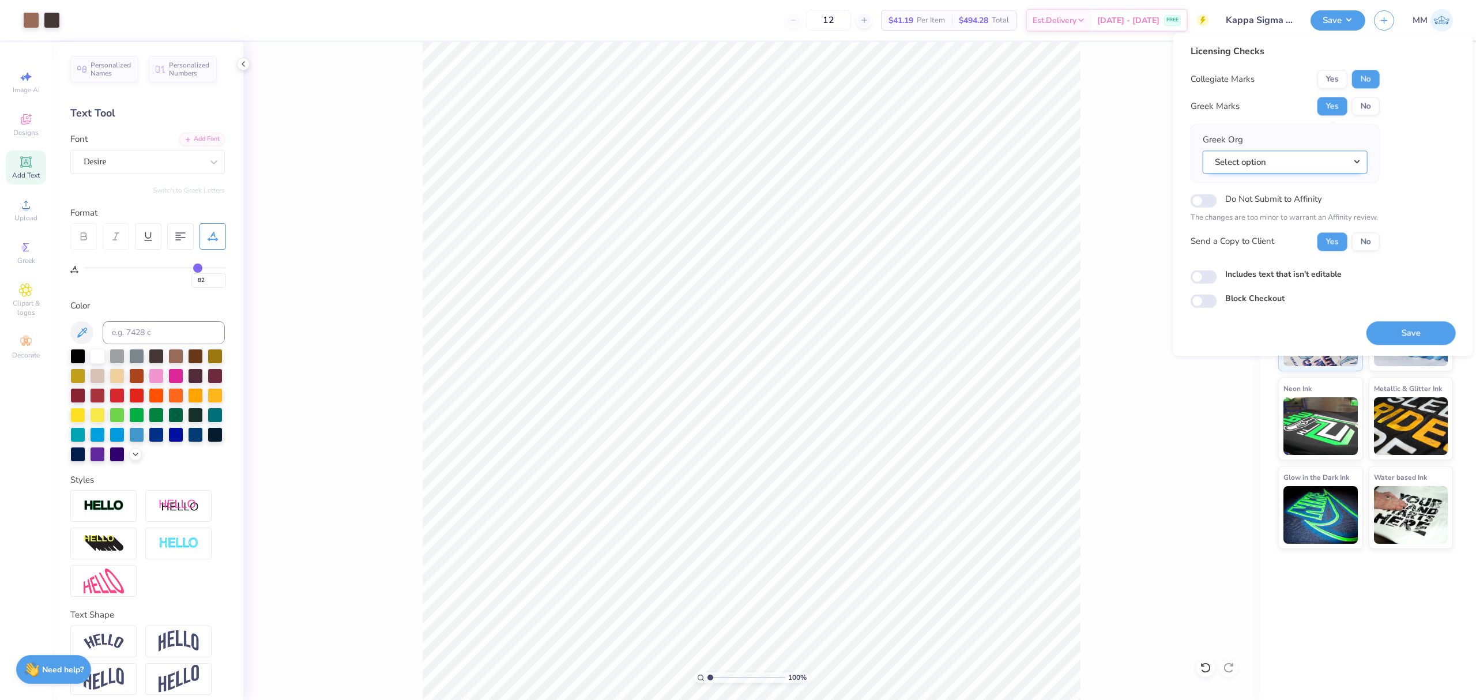
click at [1273, 159] on button "Select option" at bounding box center [1285, 162] width 165 height 24
click at [1276, 197] on link "Kappa Sigma" at bounding box center [1285, 200] width 156 height 19
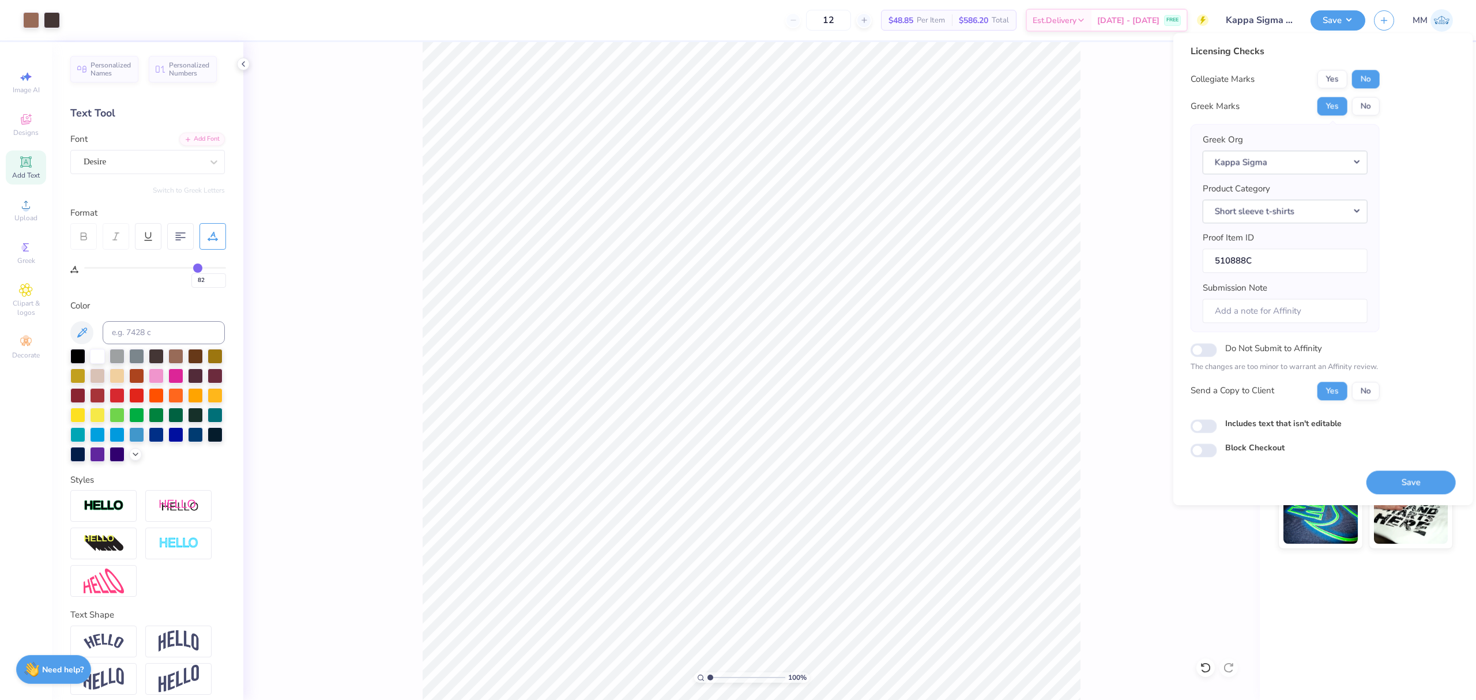
click at [1301, 423] on label "Includes text that isn't editable" at bounding box center [1283, 423] width 116 height 12
click at [1217, 423] on input "Includes text that isn't editable" at bounding box center [1203, 426] width 27 height 14
click at [1397, 489] on button "Save" at bounding box center [1410, 482] width 89 height 24
